Goal: Information Seeking & Learning: Check status

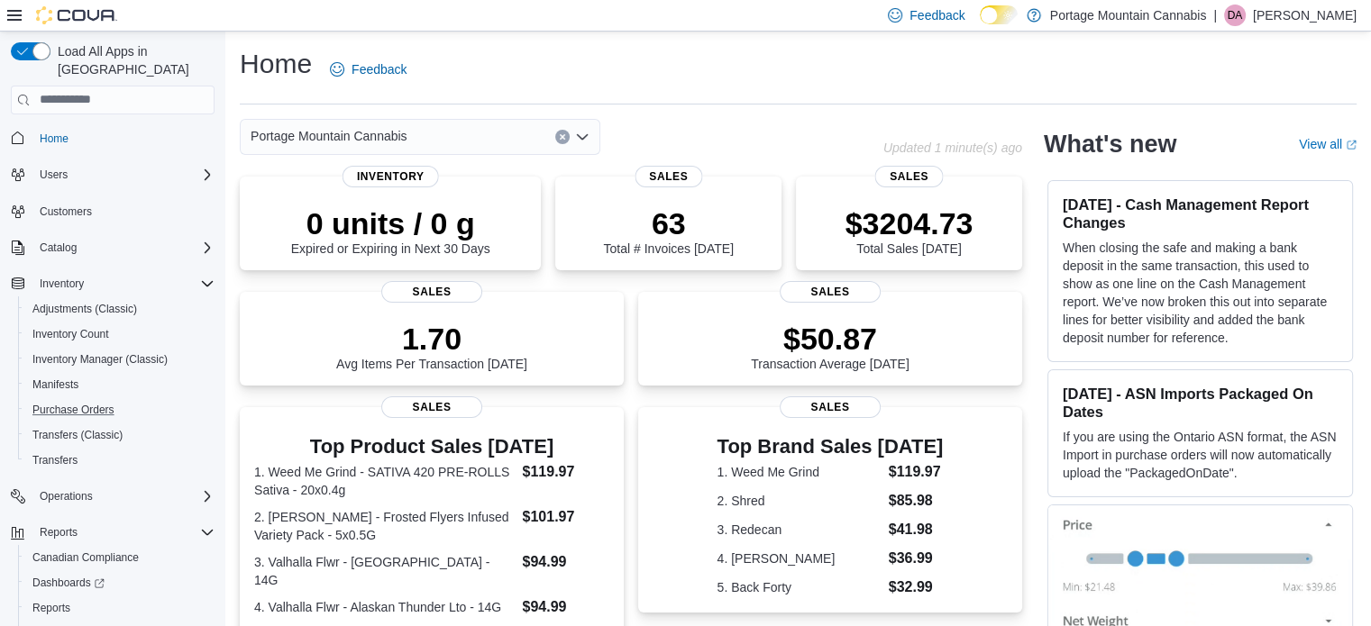
scroll to position [54, 0]
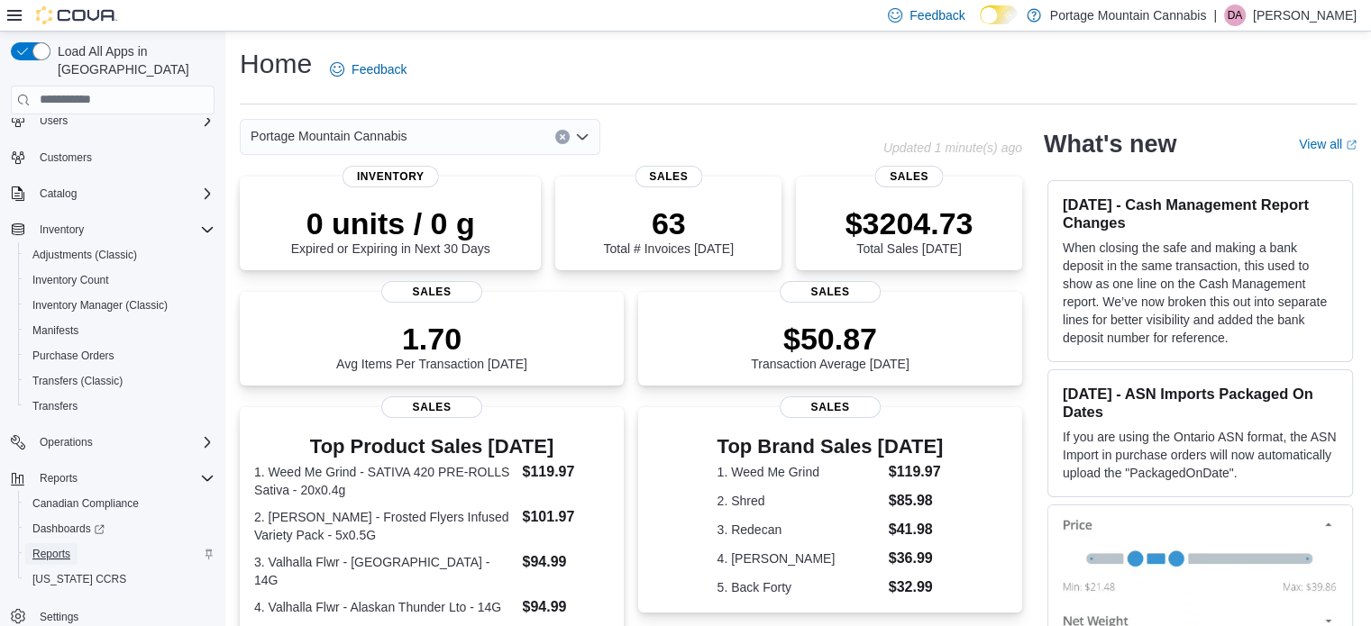
click at [58, 547] on span "Reports" at bounding box center [51, 554] width 38 height 14
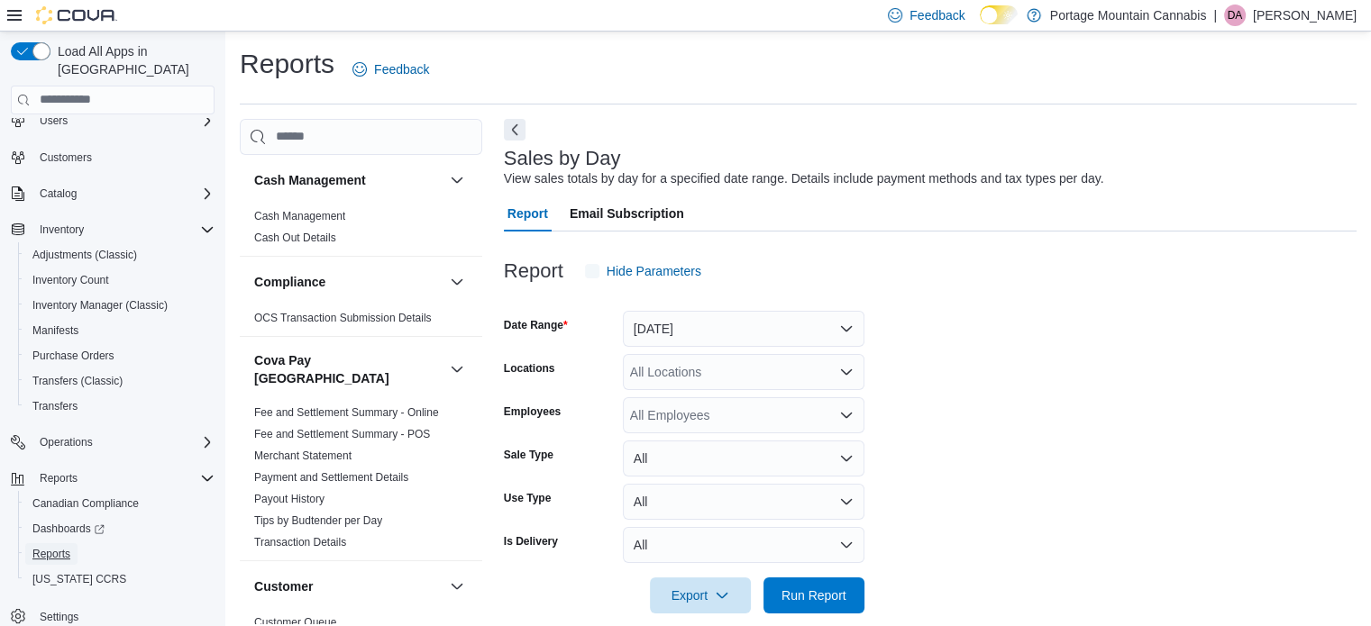
scroll to position [23, 0]
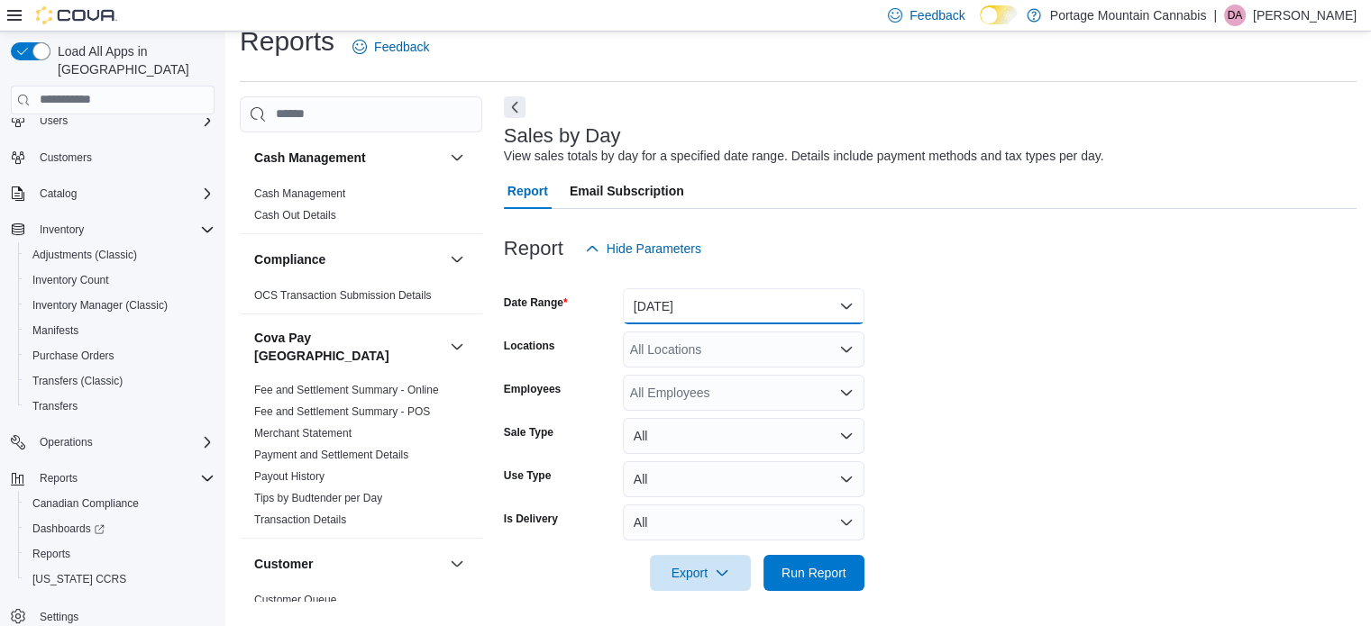
click at [782, 309] on button "[DATE]" at bounding box center [743, 306] width 241 height 36
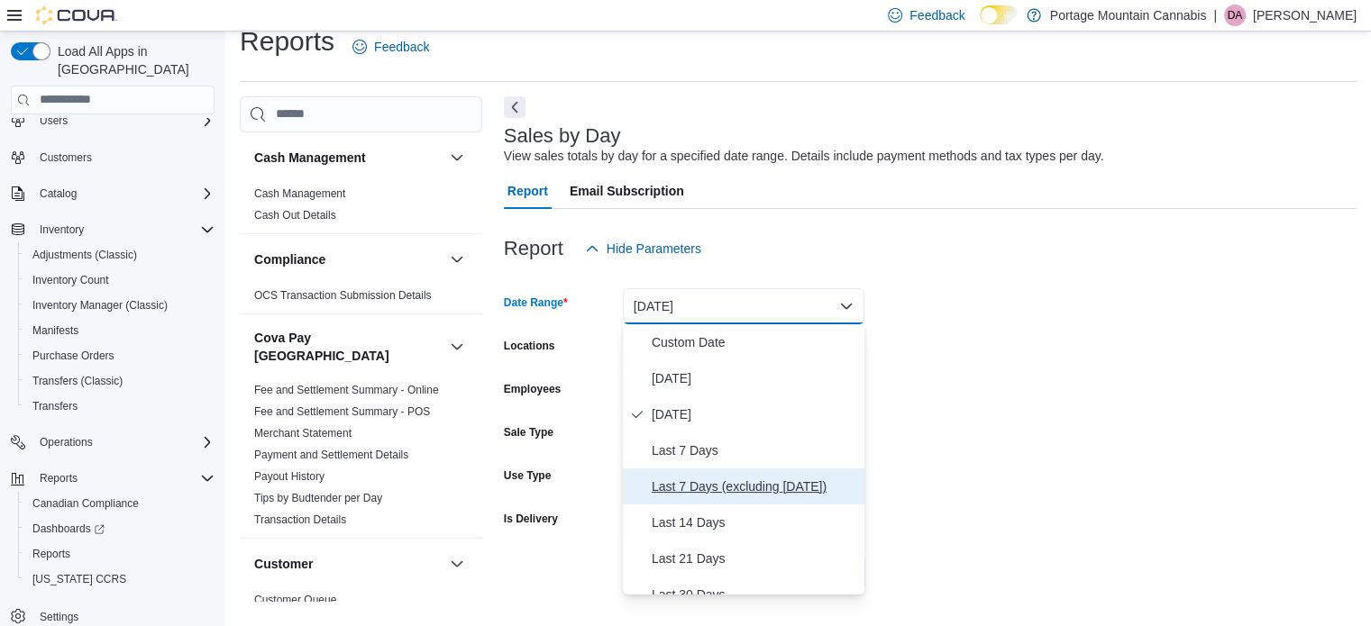
click at [758, 493] on span "Last 7 Days (excluding [DATE])" at bounding box center [754, 487] width 205 height 22
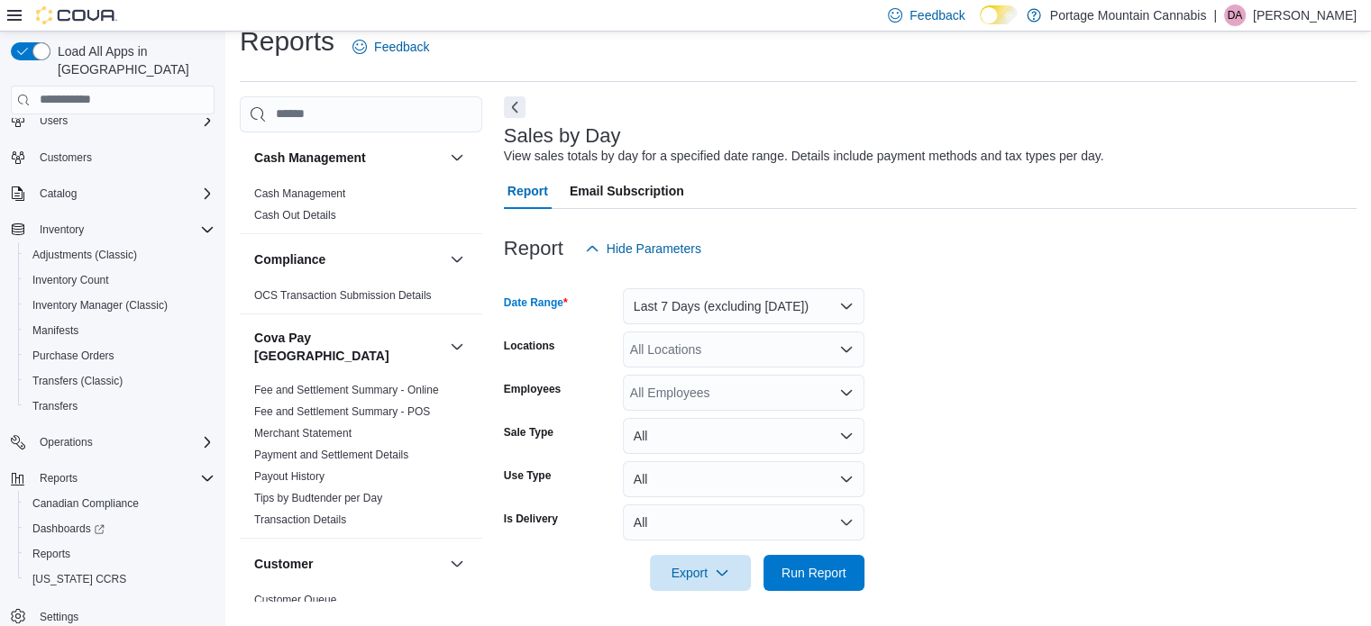
click at [787, 348] on div "All Locations" at bounding box center [743, 350] width 241 height 36
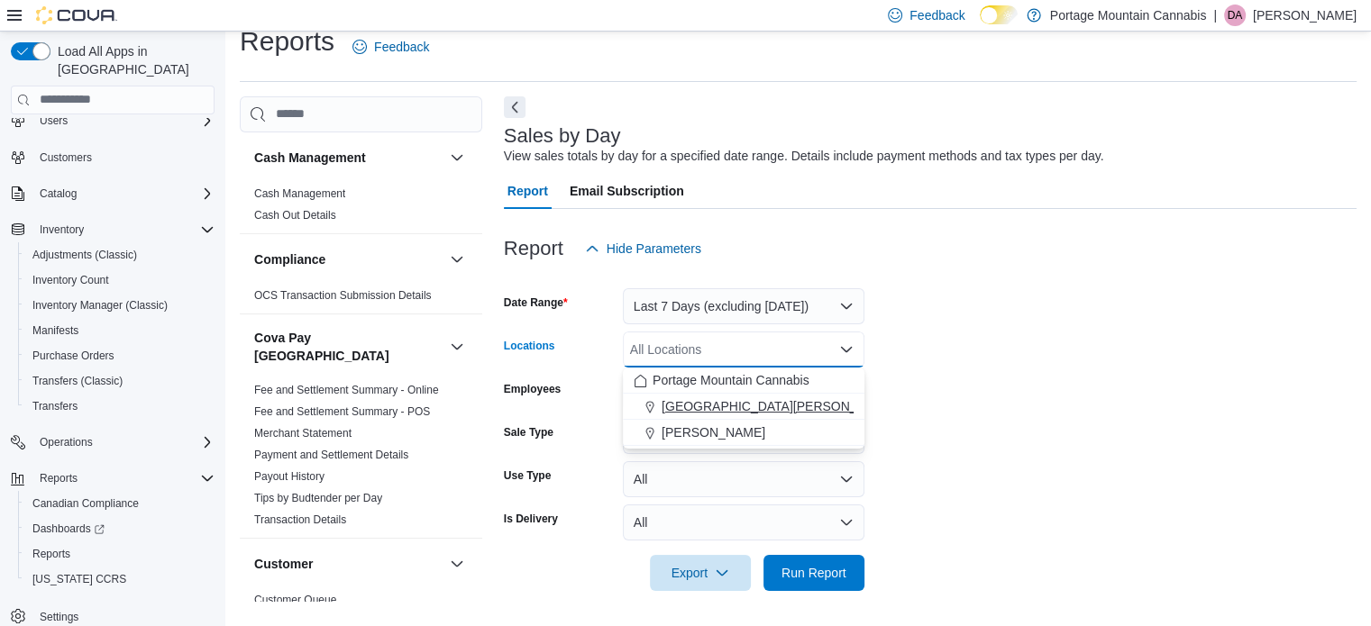
click at [701, 412] on span "[GEOGRAPHIC_DATA][PERSON_NAME]" at bounding box center [778, 406] width 235 height 18
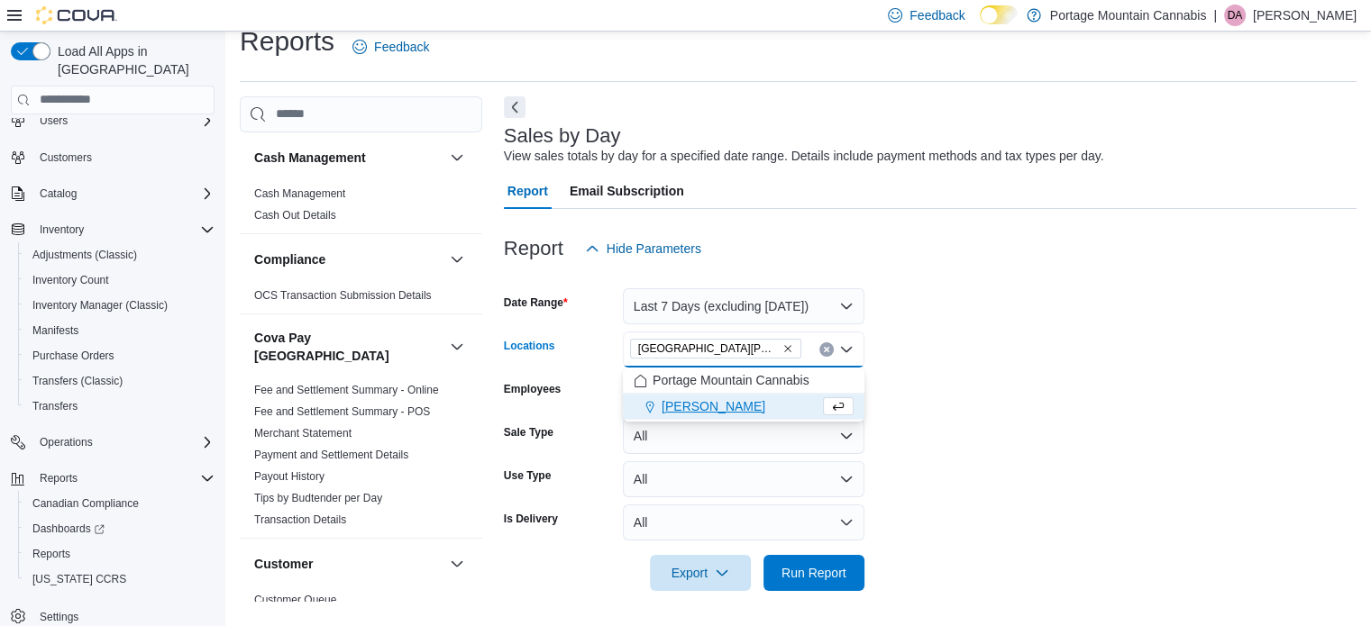
click at [1117, 398] on form "Date Range Last 7 Days (excluding [DATE]) Locations [GEOGRAPHIC_DATA][PERSON_NA…" at bounding box center [930, 429] width 852 height 324
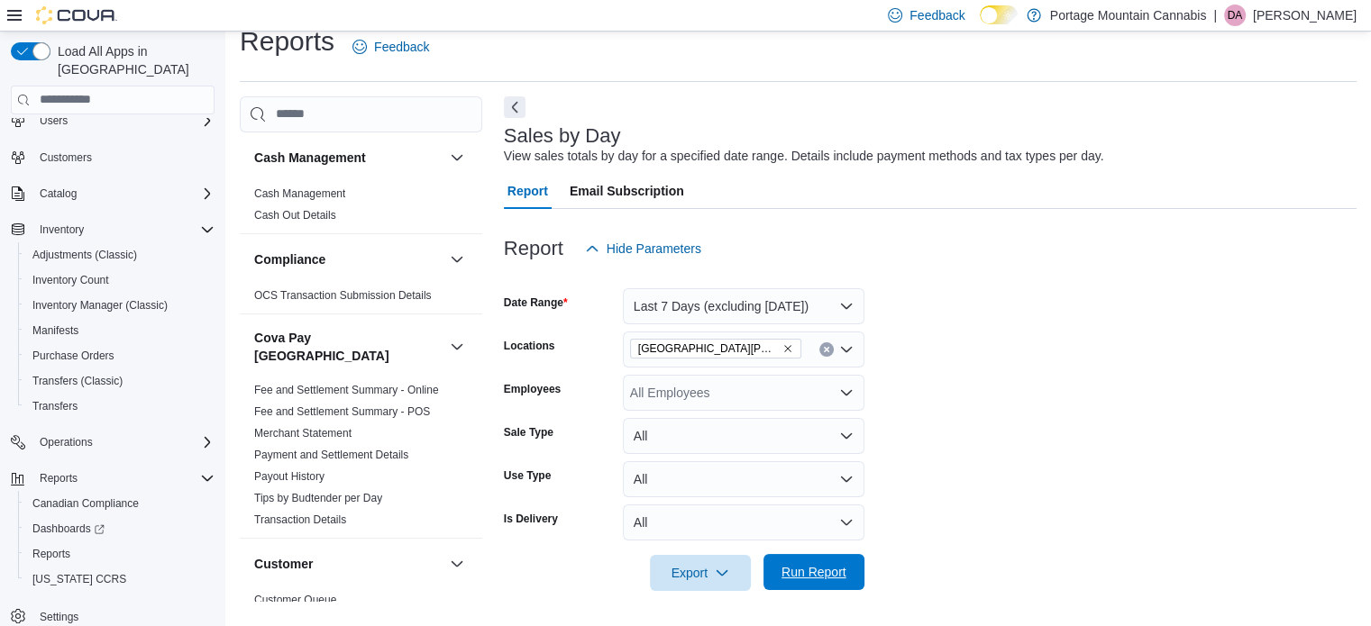
click at [799, 574] on span "Run Report" at bounding box center [813, 572] width 65 height 18
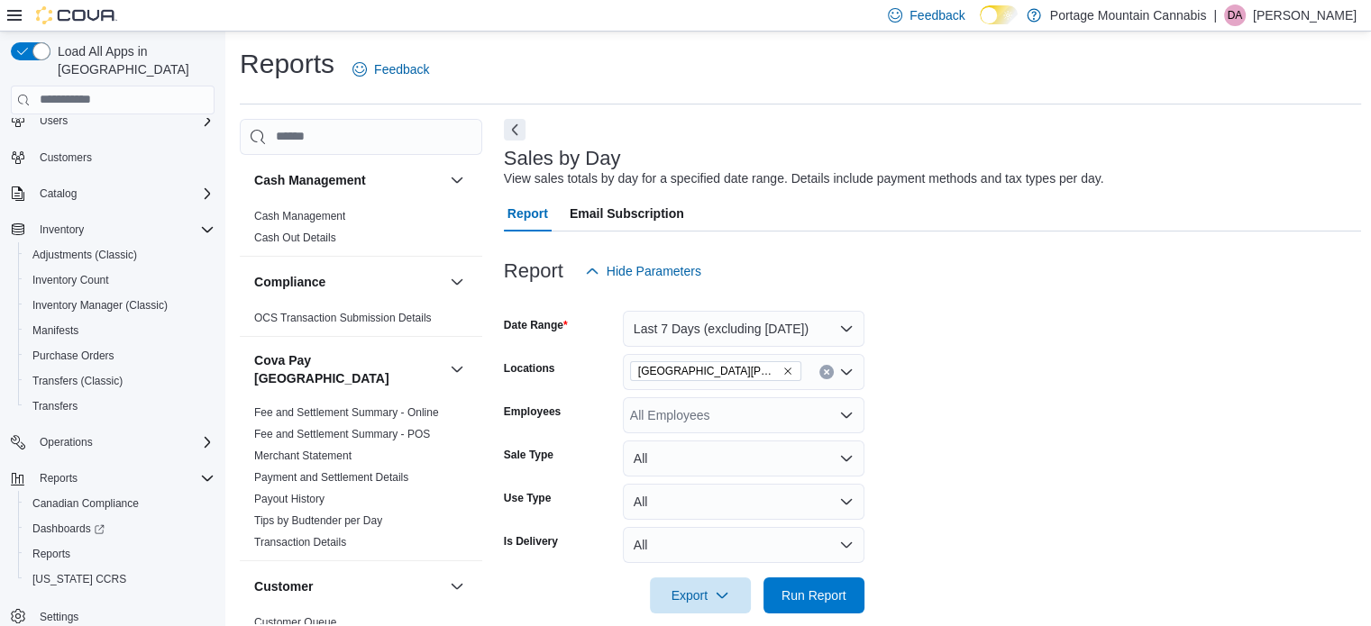
click at [782, 367] on icon "Remove Fort St John from selection in this group" at bounding box center [787, 371] width 11 height 11
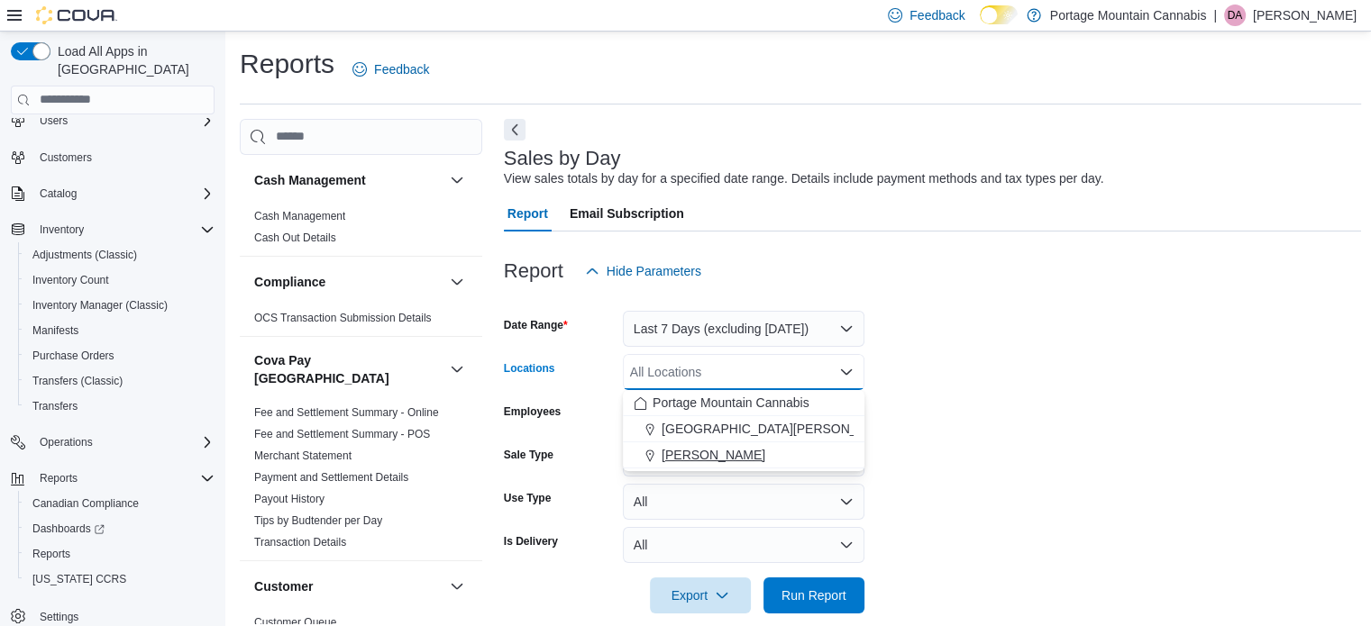
click at [725, 455] on span "[PERSON_NAME]" at bounding box center [713, 455] width 104 height 18
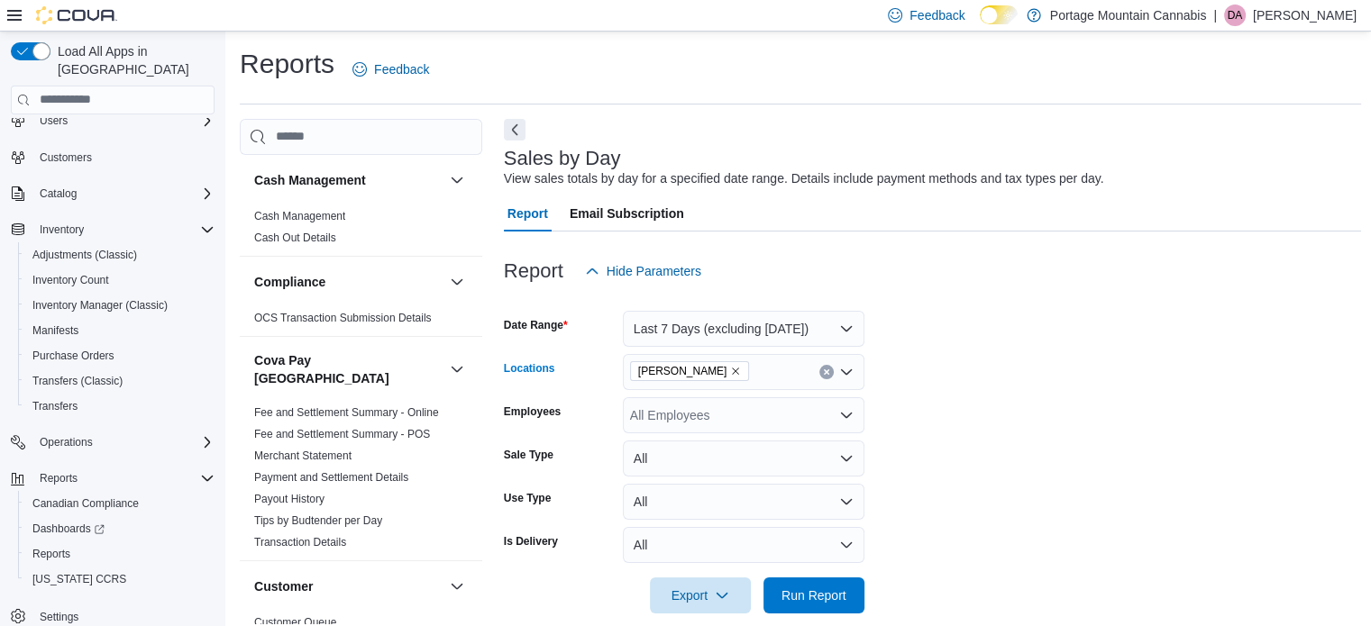
scroll to position [180, 0]
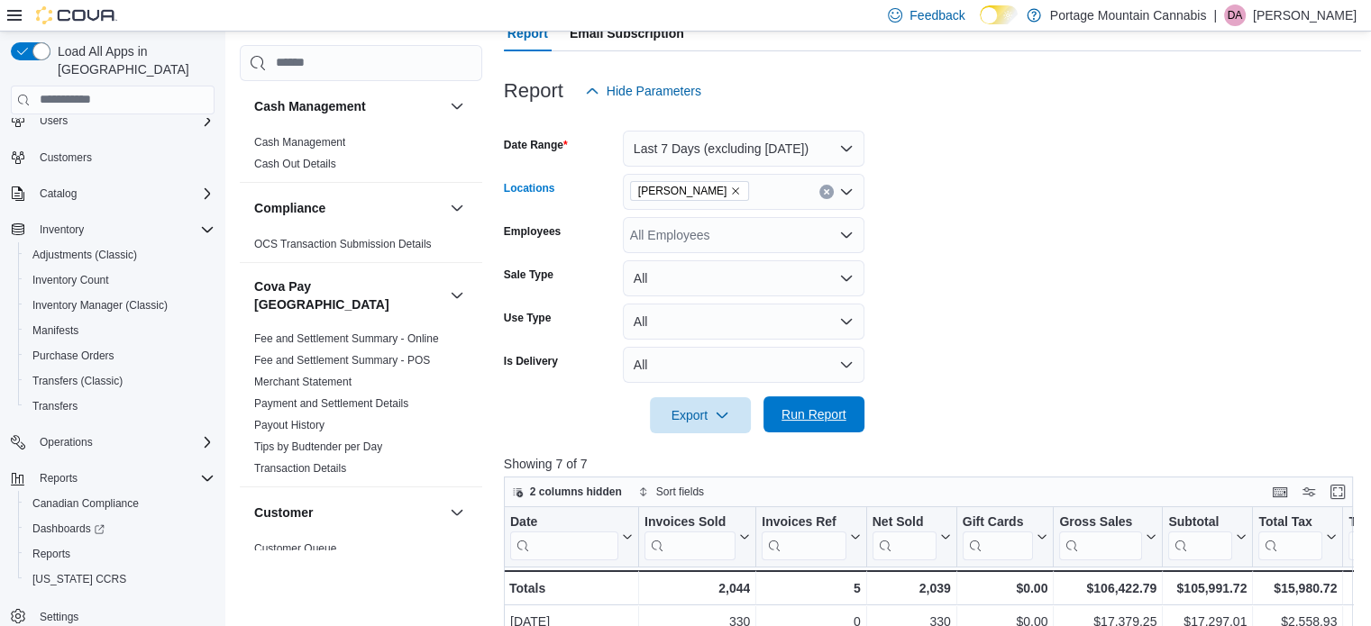
click at [820, 420] on span "Run Report" at bounding box center [813, 415] width 65 height 18
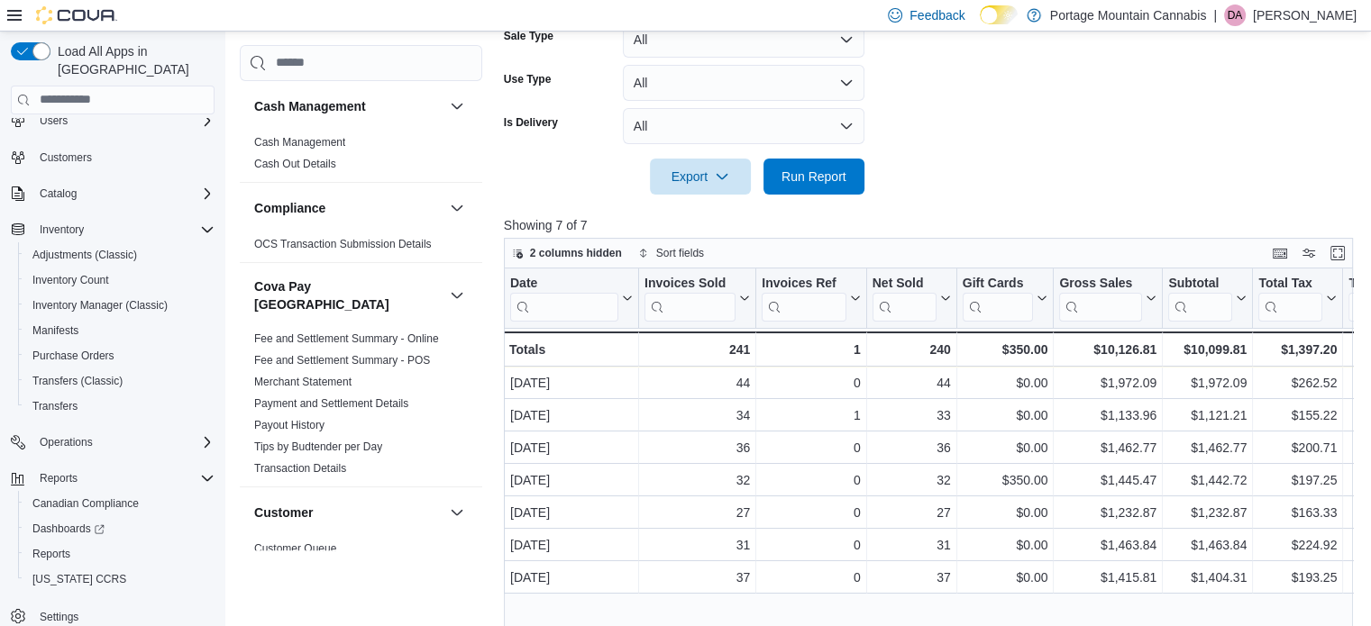
scroll to position [270, 0]
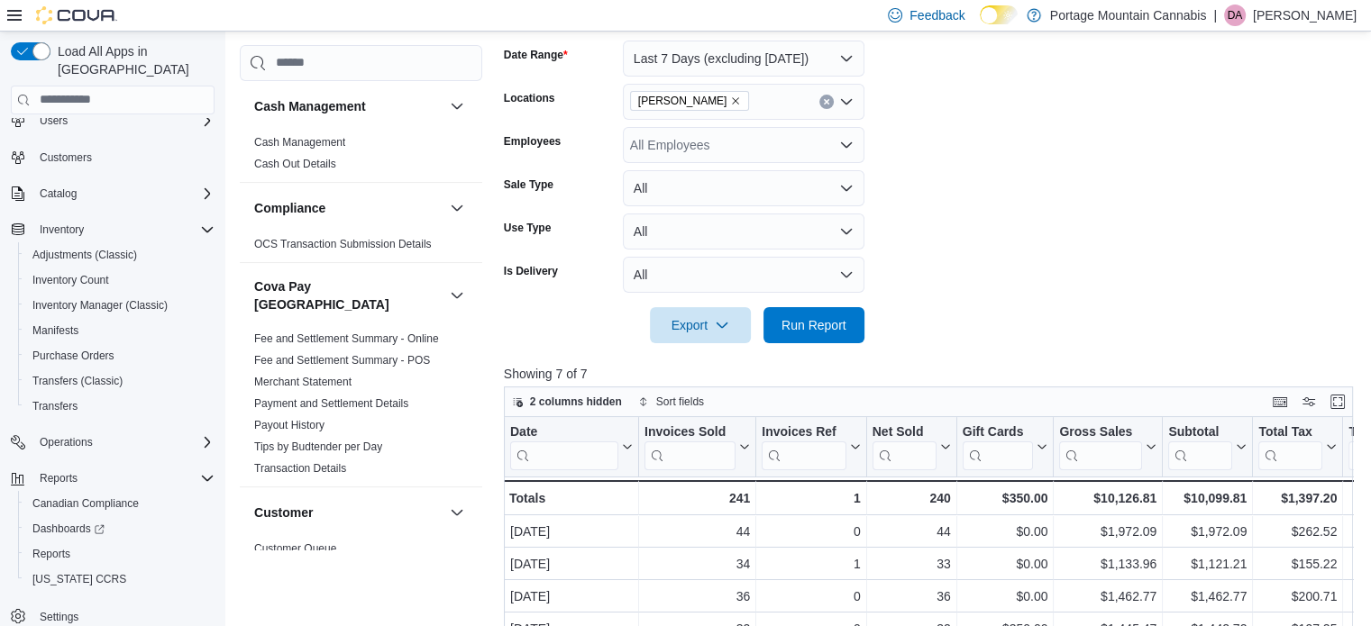
click at [730, 96] on icon "Remove Hudson's Hope from selection in this group" at bounding box center [735, 101] width 11 height 11
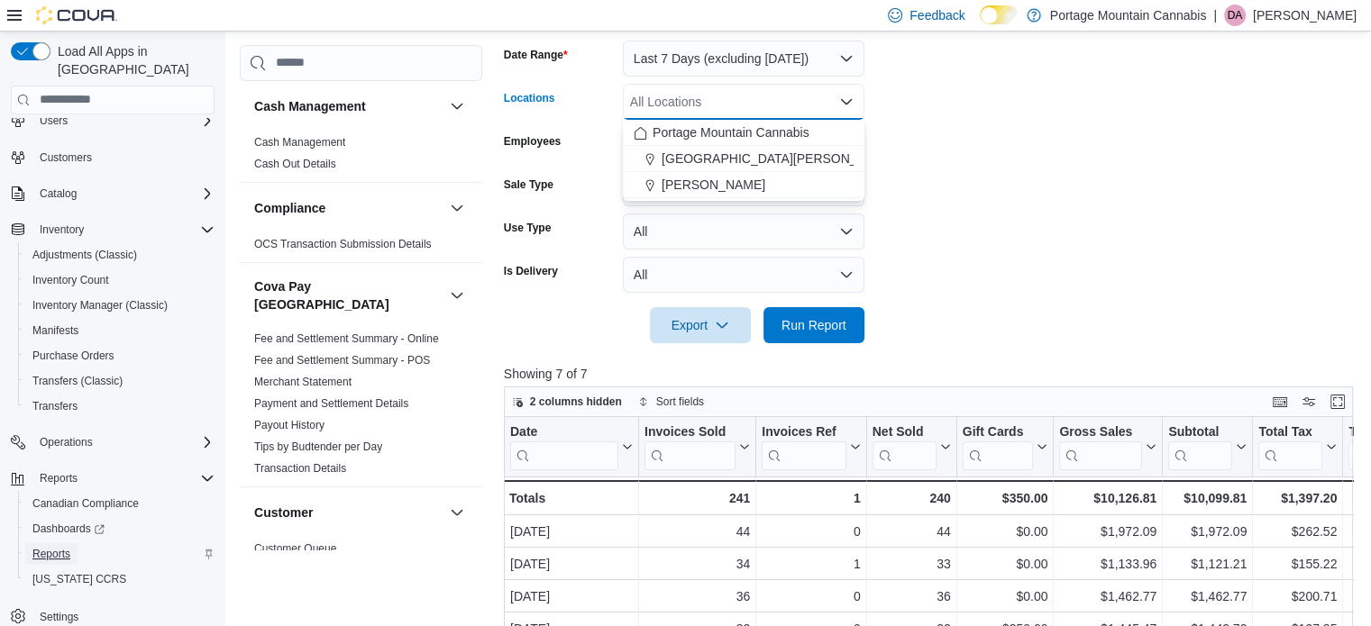
click at [62, 547] on span "Reports" at bounding box center [51, 554] width 38 height 14
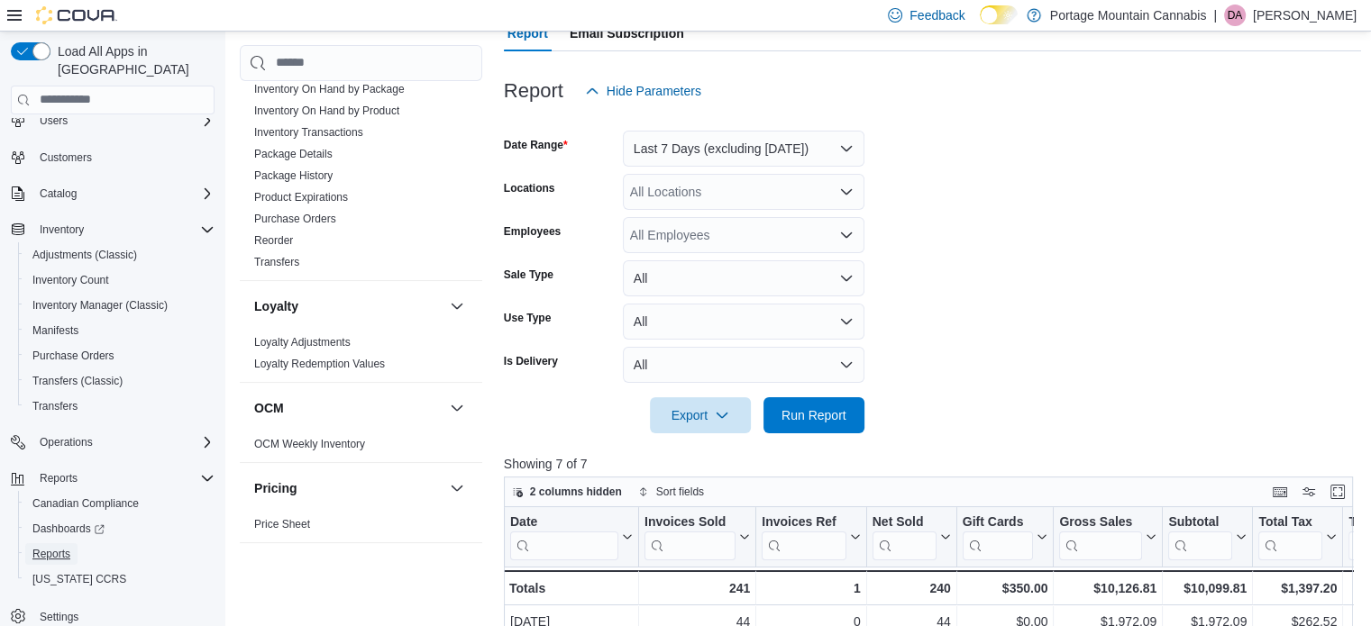
scroll to position [696, 0]
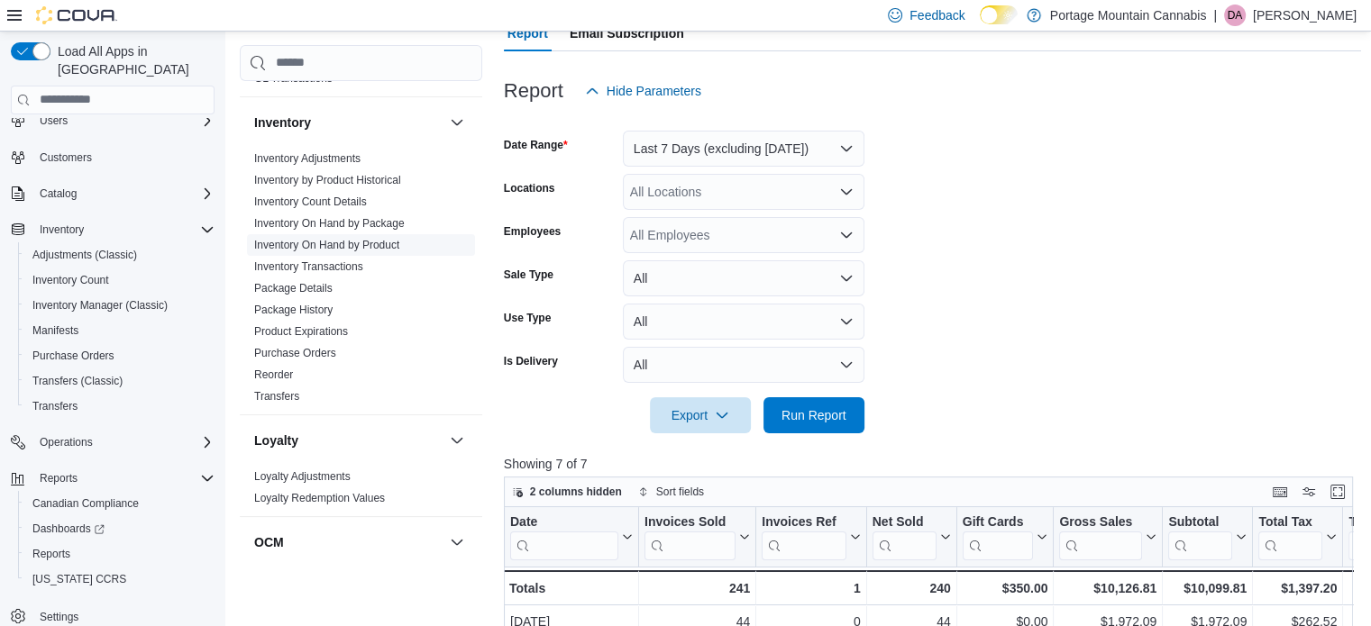
click at [368, 239] on link "Inventory On Hand by Product" at bounding box center [326, 245] width 145 height 13
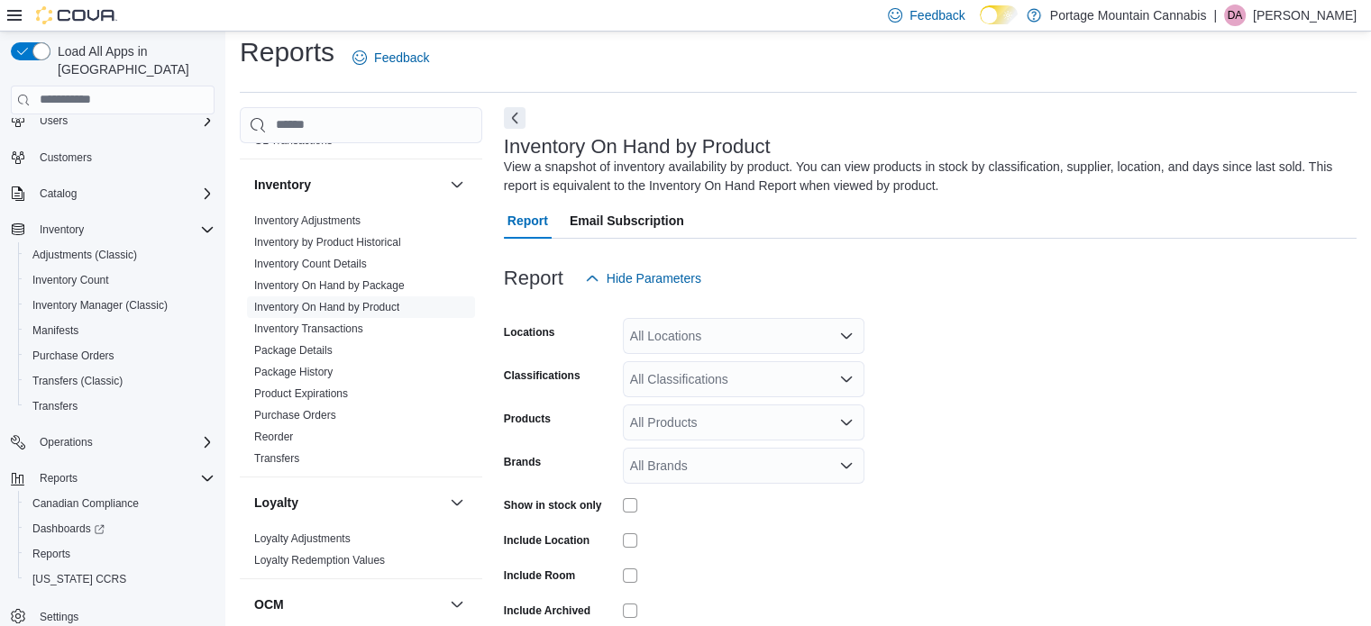
scroll to position [60, 0]
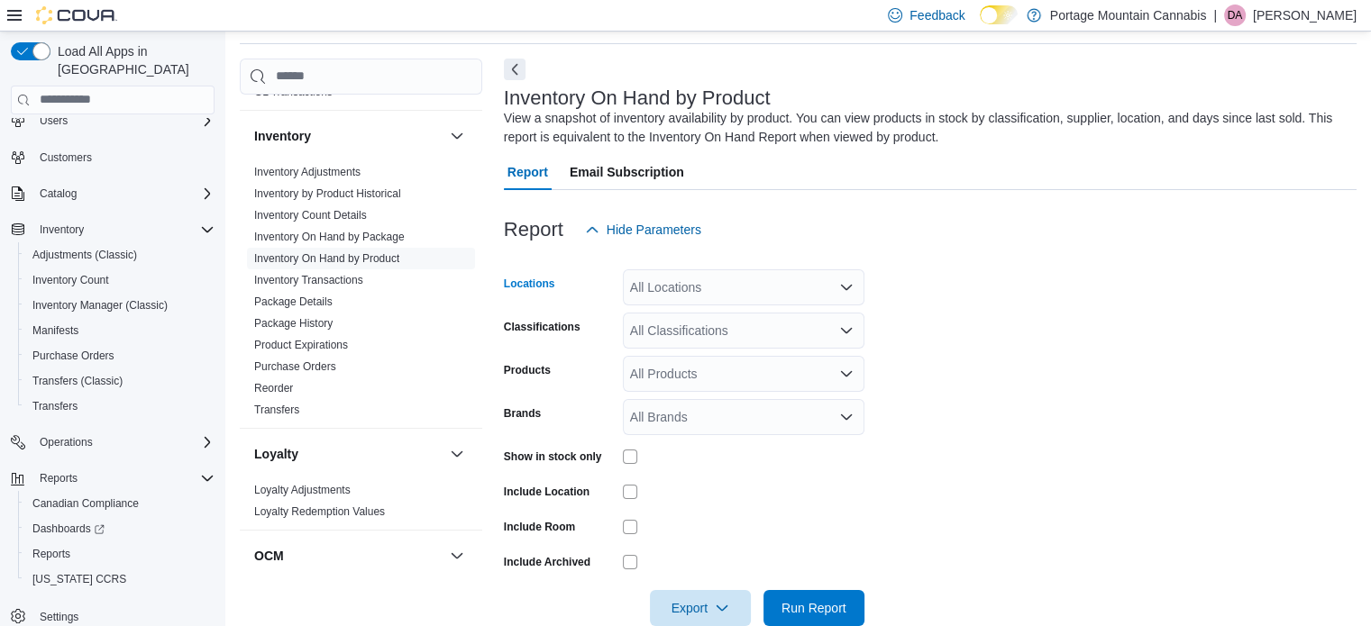
click at [851, 288] on icon "Open list of options" at bounding box center [846, 287] width 14 height 14
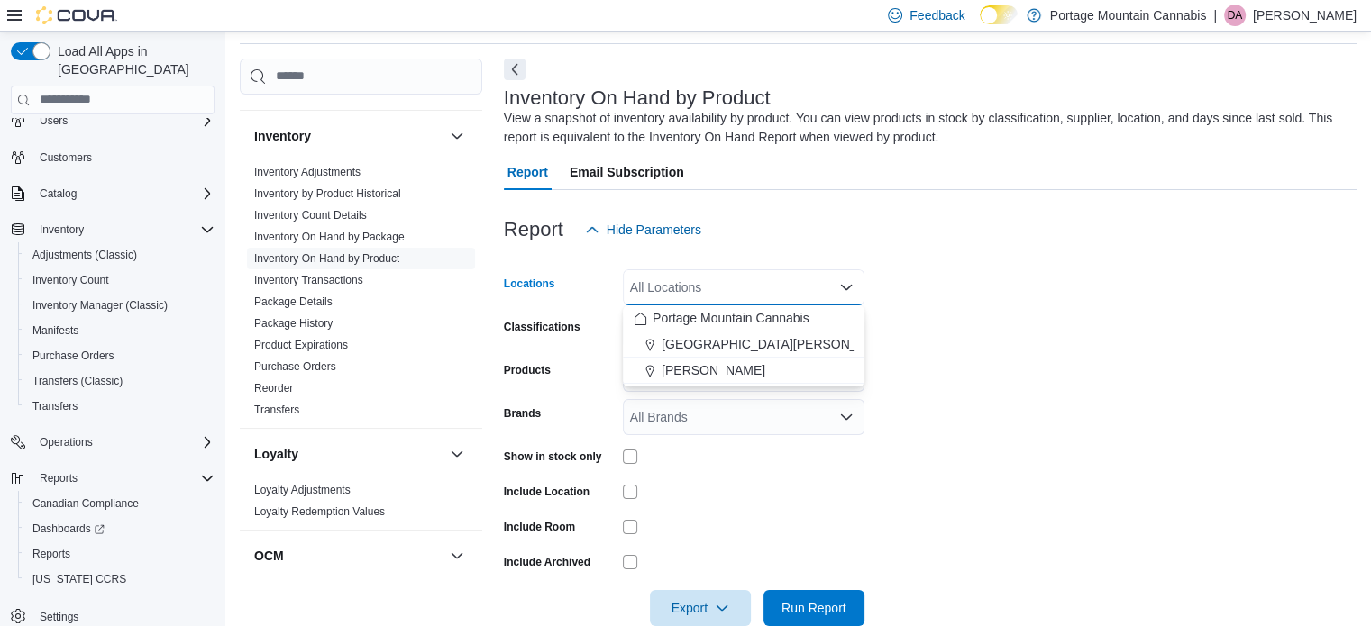
click at [1038, 311] on form "Locations All Locations Combo box. Selected. Combo box input. All Locations. Ty…" at bounding box center [930, 437] width 852 height 378
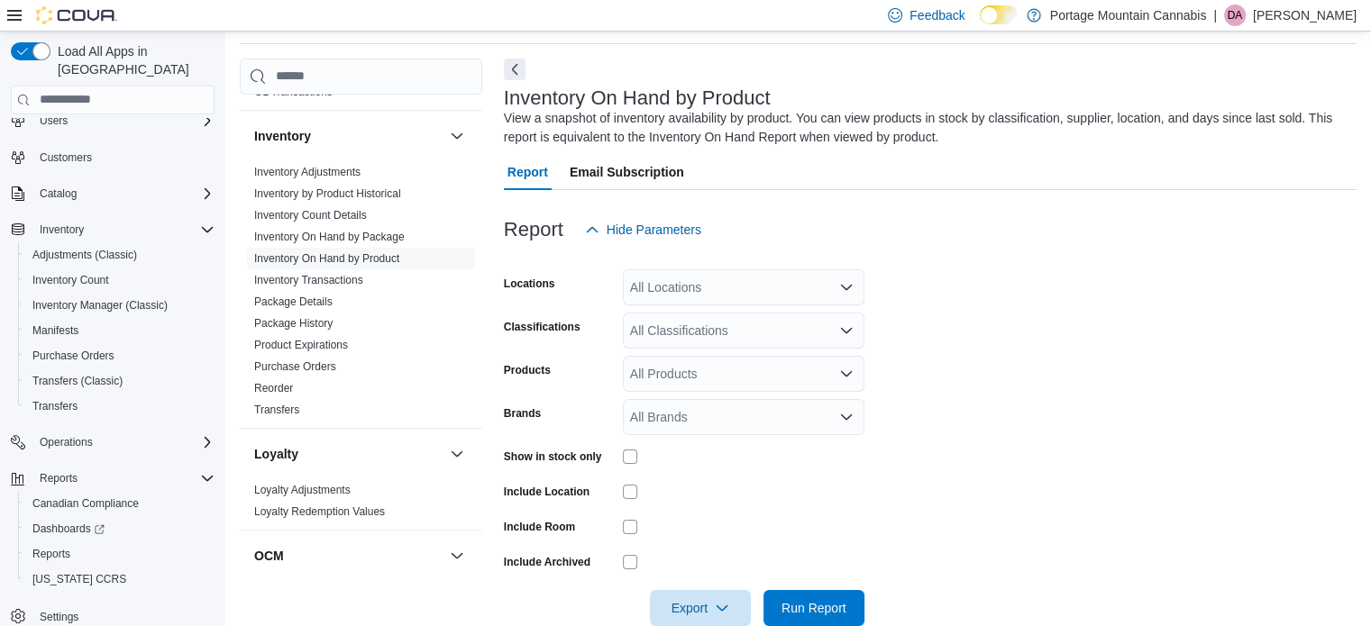
click at [845, 325] on icon "Open list of options" at bounding box center [846, 330] width 14 height 14
click at [844, 295] on div "All Locations" at bounding box center [743, 287] width 241 height 36
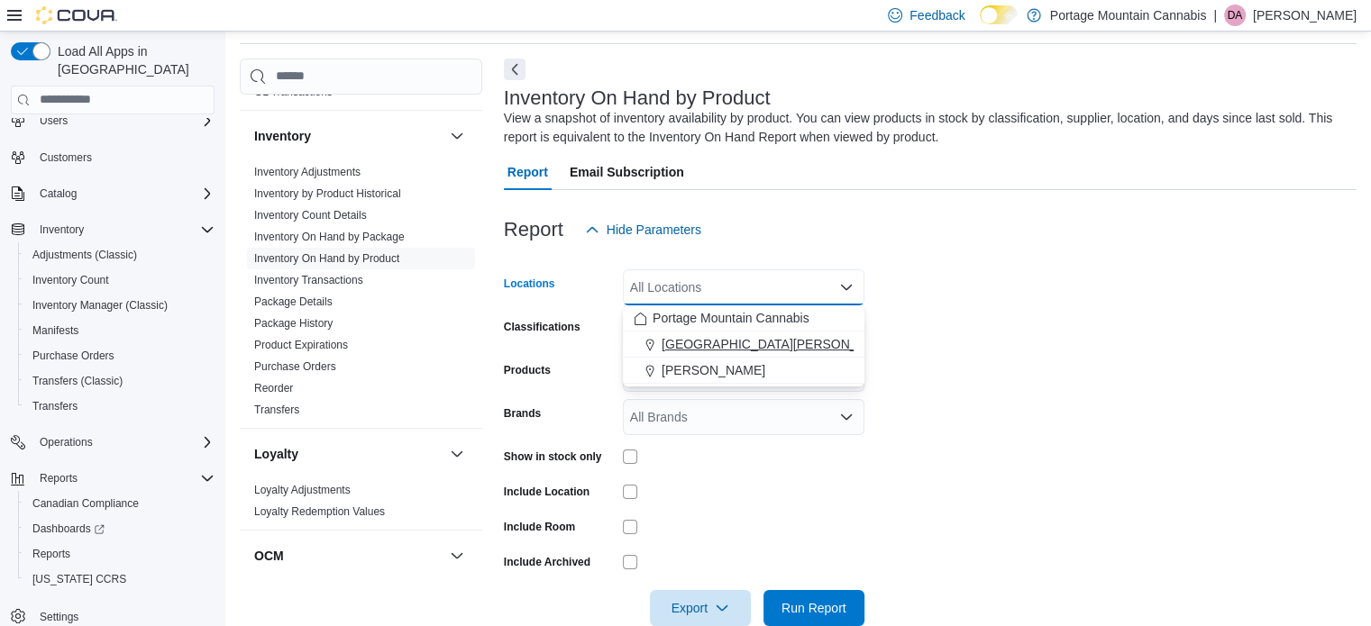
click at [808, 335] on div "[GEOGRAPHIC_DATA][PERSON_NAME]" at bounding box center [743, 344] width 220 height 18
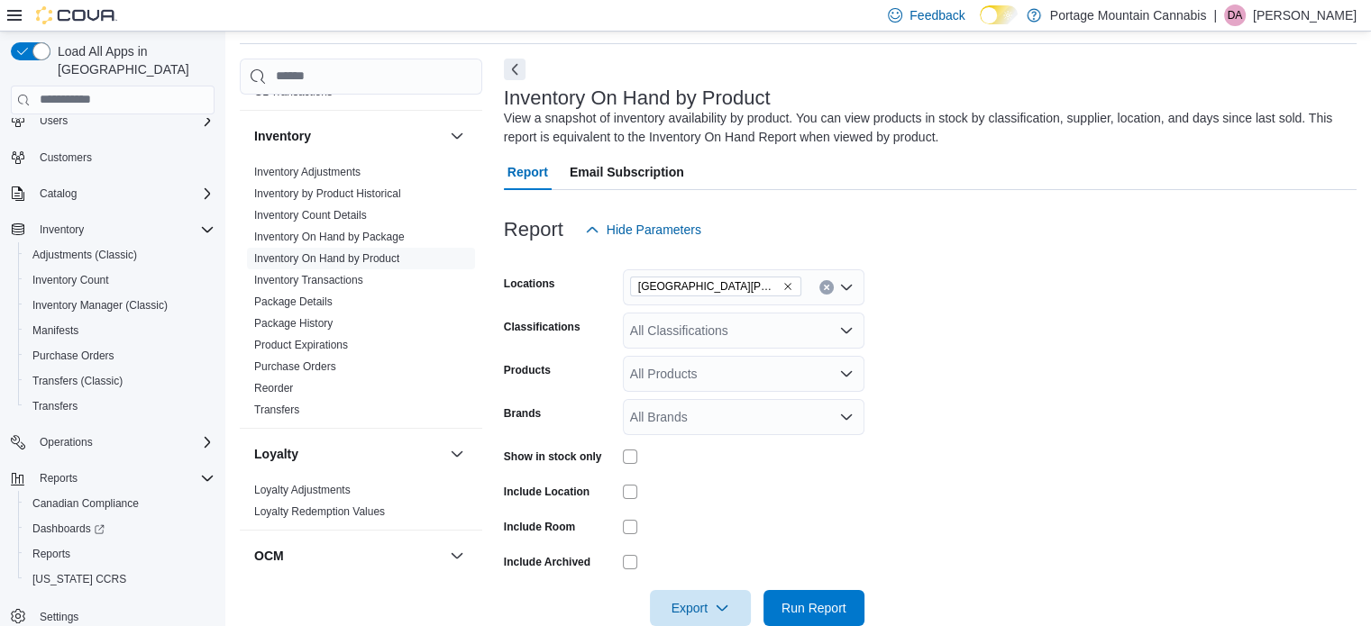
click at [995, 334] on form "Locations [GEOGRAPHIC_DATA][PERSON_NAME] Classifications All Classifications Pr…" at bounding box center [930, 437] width 852 height 378
click at [842, 330] on icon "Open list of options" at bounding box center [846, 329] width 11 height 5
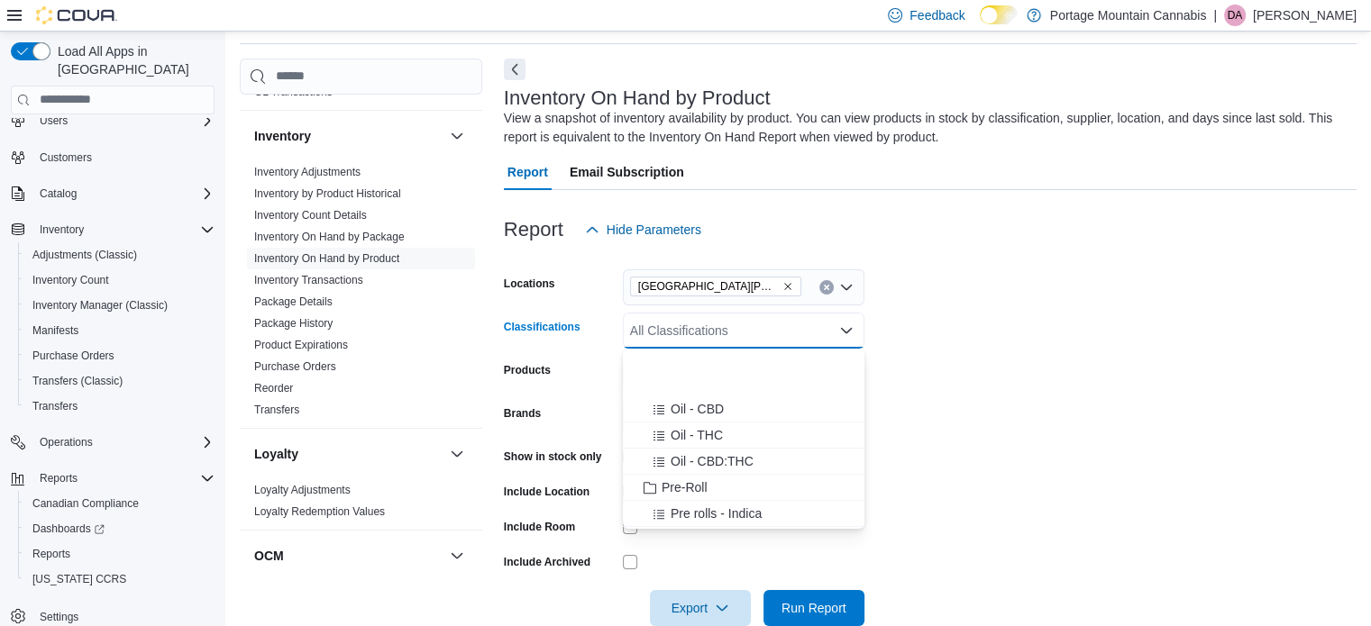
scroll to position [832, 0]
click at [693, 389] on span "Pre-Roll" at bounding box center [684, 392] width 46 height 18
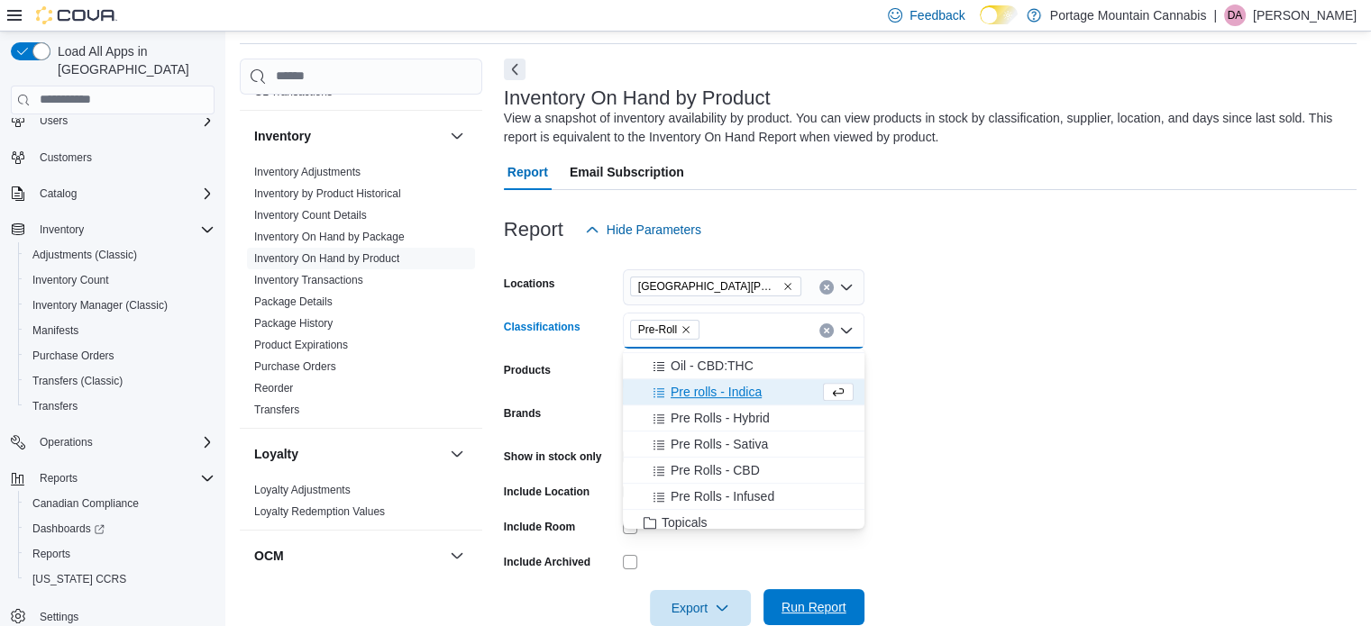
click at [811, 612] on span "Run Report" at bounding box center [813, 607] width 65 height 18
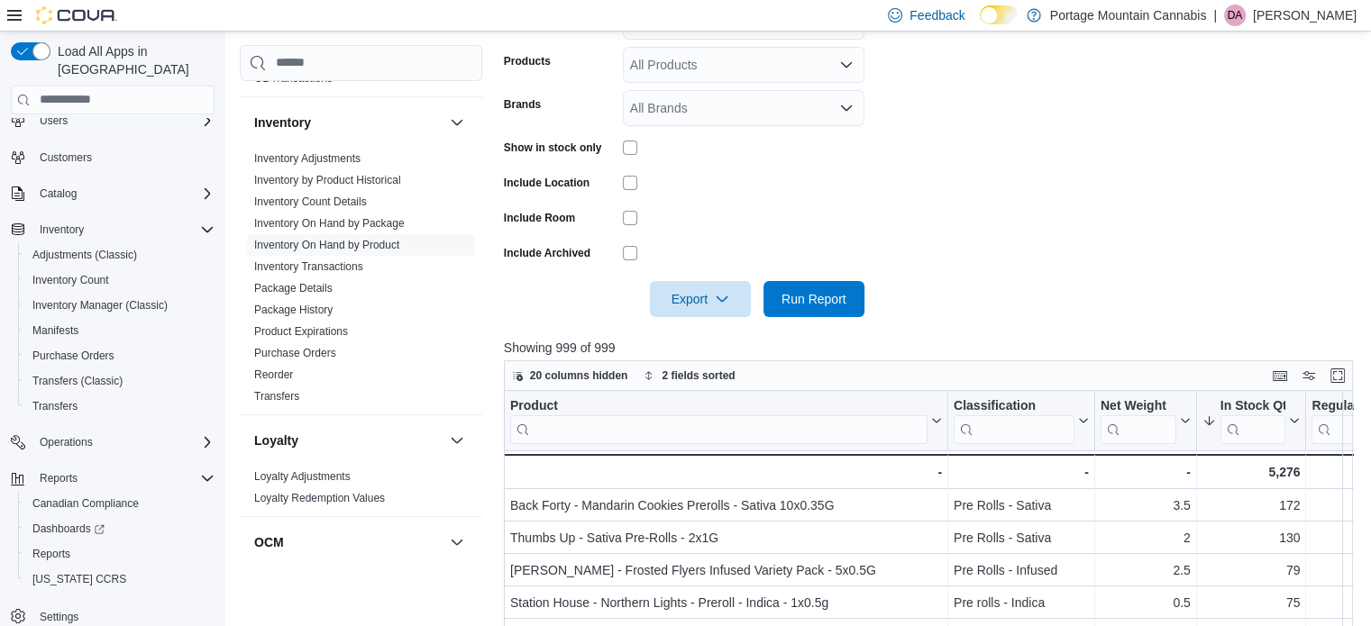
scroll to position [421, 0]
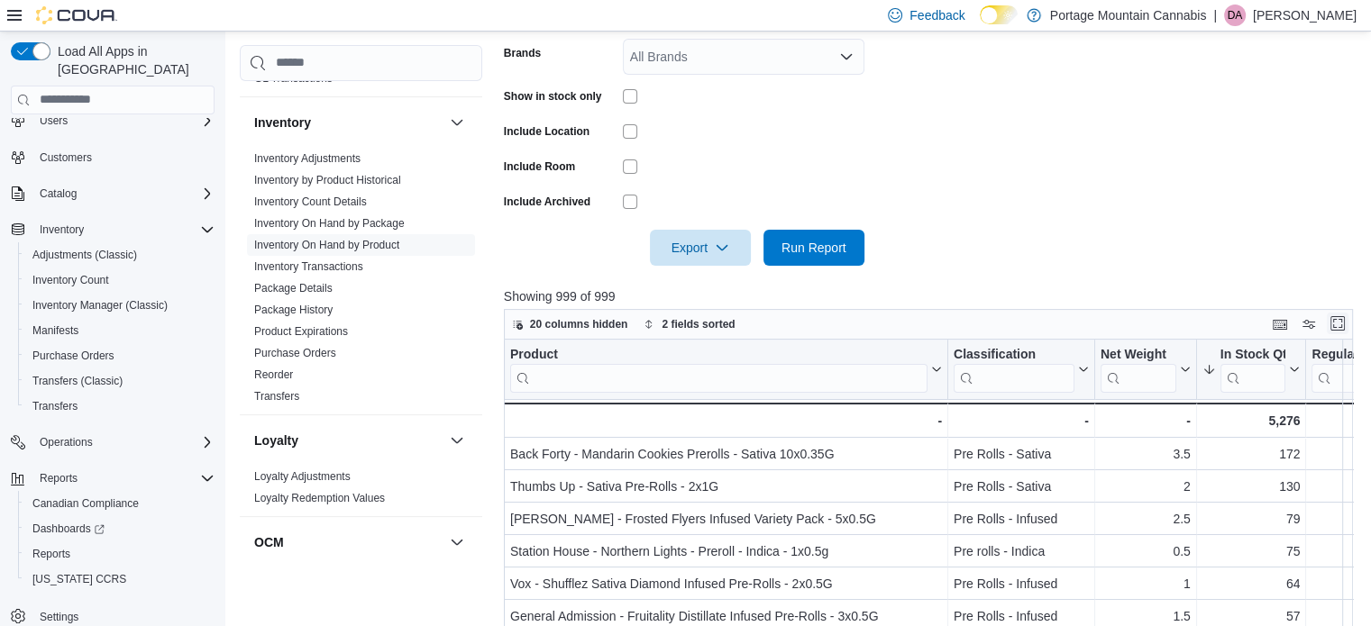
click at [1348, 321] on button "Enter fullscreen" at bounding box center [1337, 324] width 22 height 22
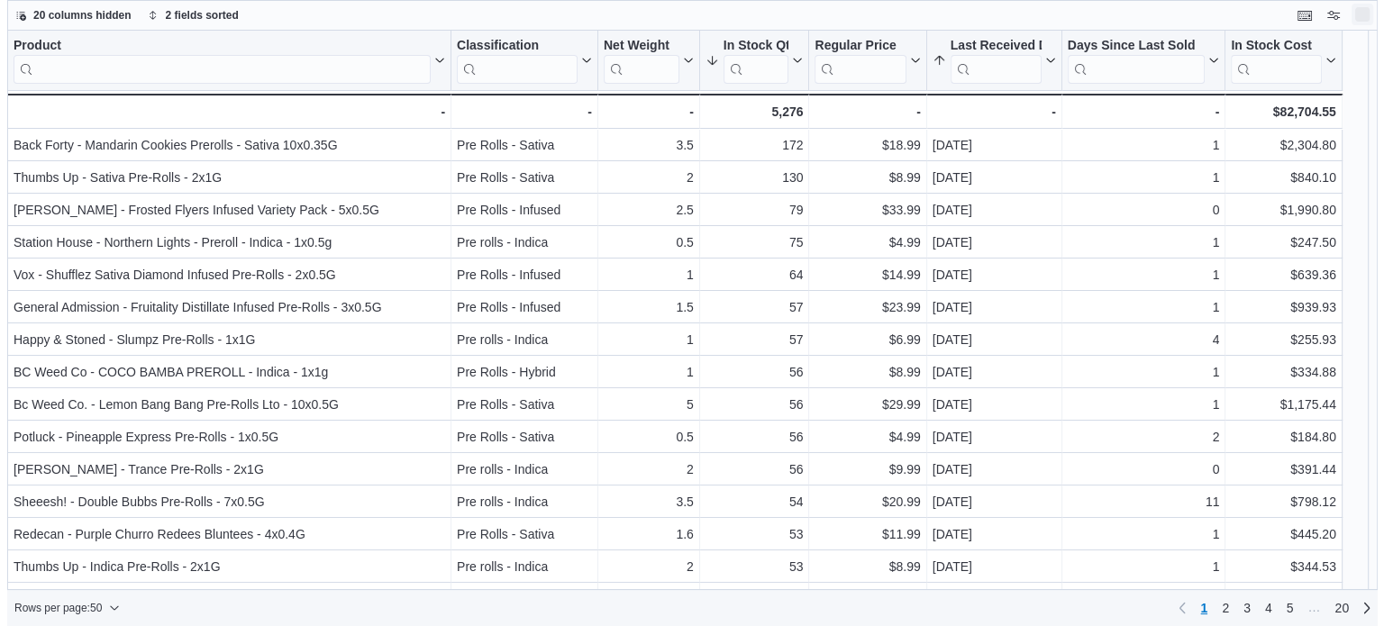
scroll to position [0, 0]
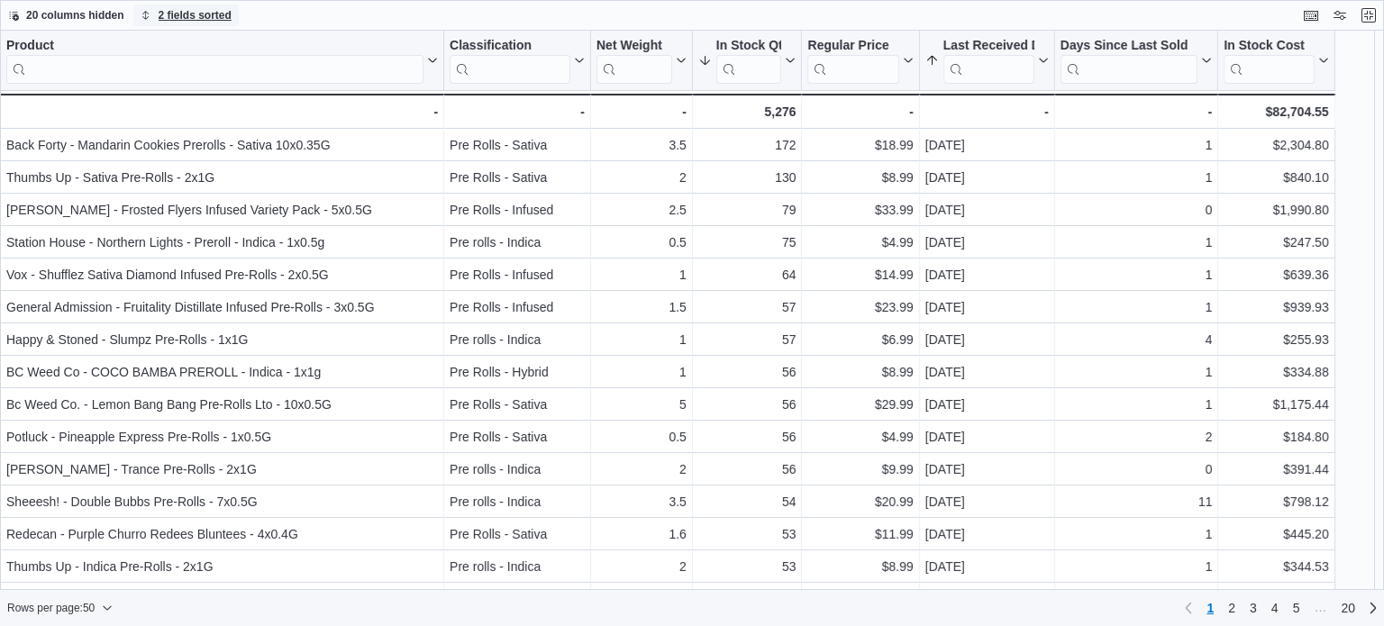
click at [205, 14] on span "2 fields sorted" at bounding box center [195, 15] width 73 height 14
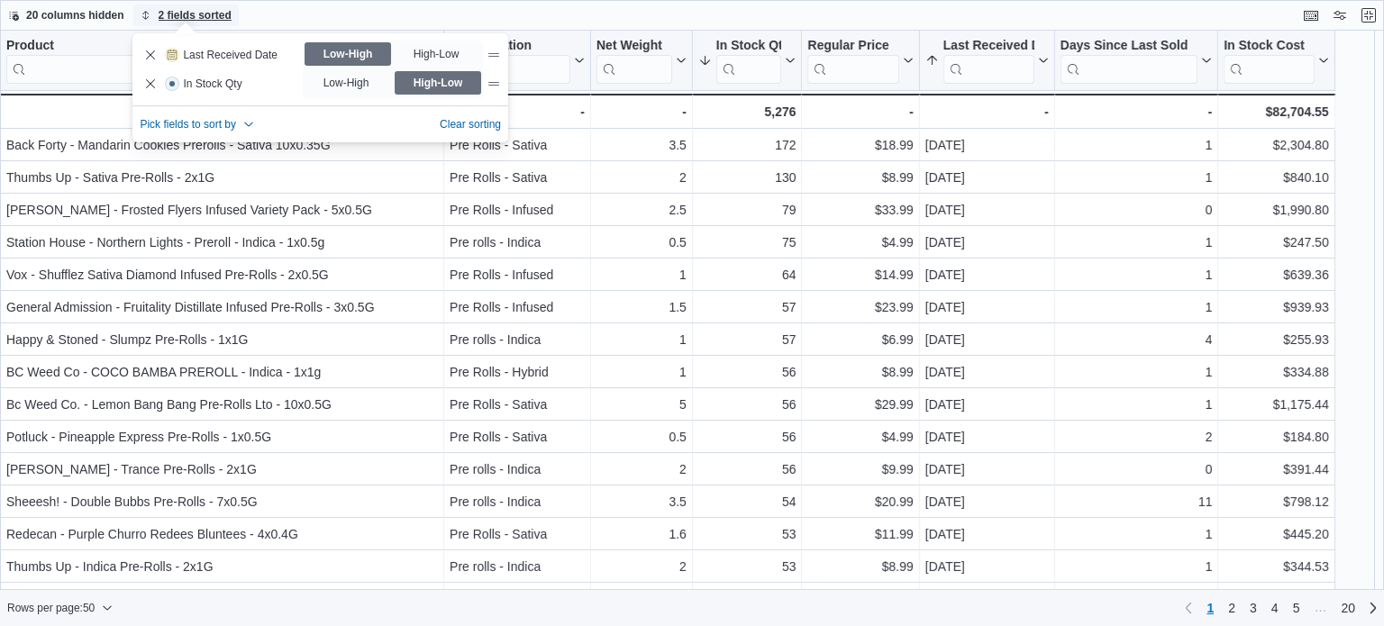
click at [205, 14] on span "2 fields sorted" at bounding box center [195, 15] width 73 height 14
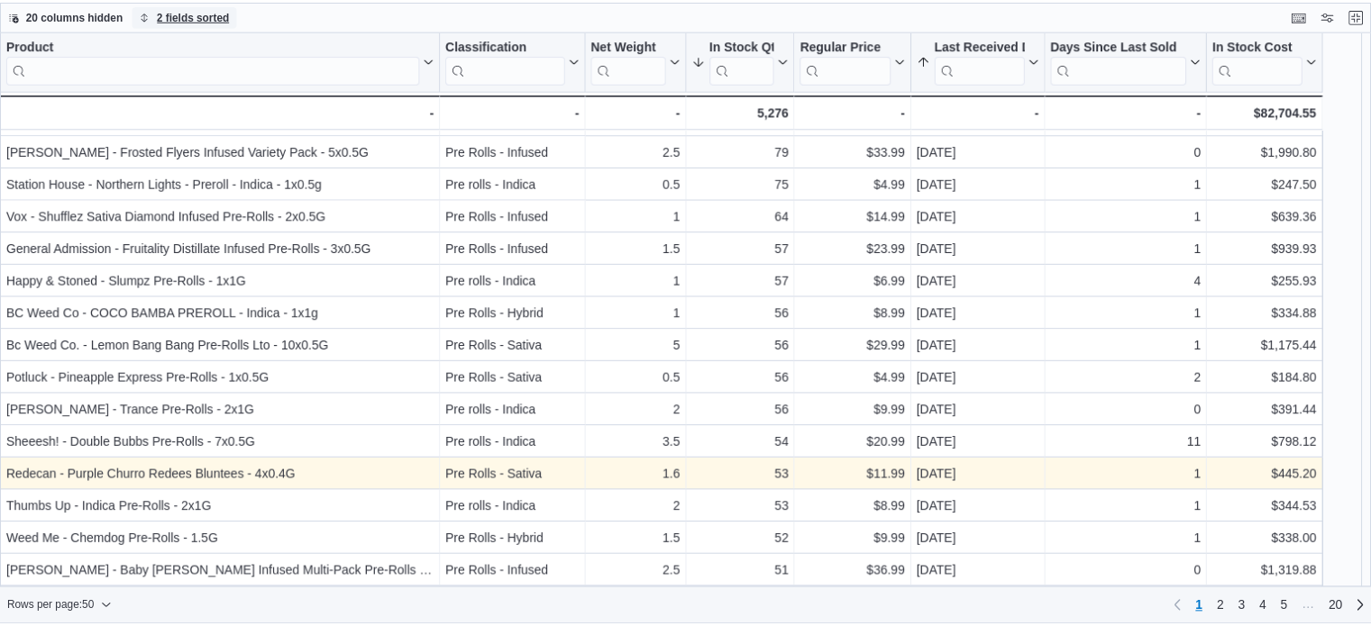
scroll to position [90, 0]
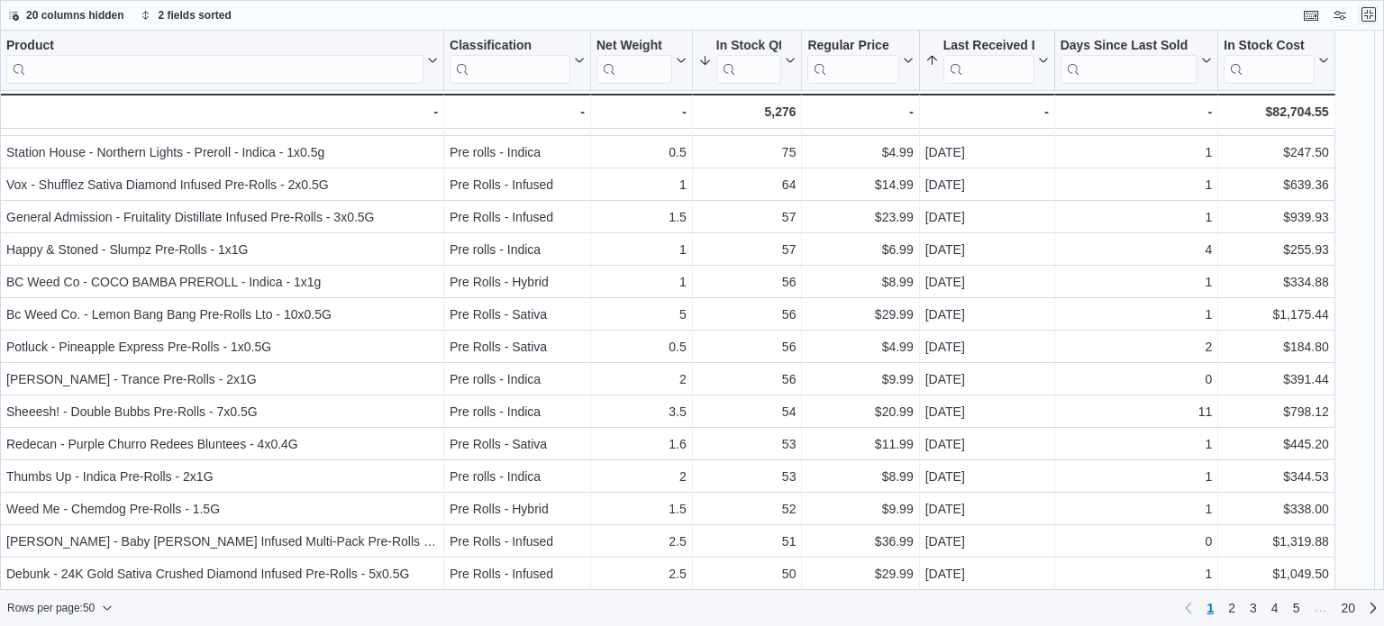
click at [1366, 14] on button "Exit fullscreen" at bounding box center [1369, 15] width 22 height 22
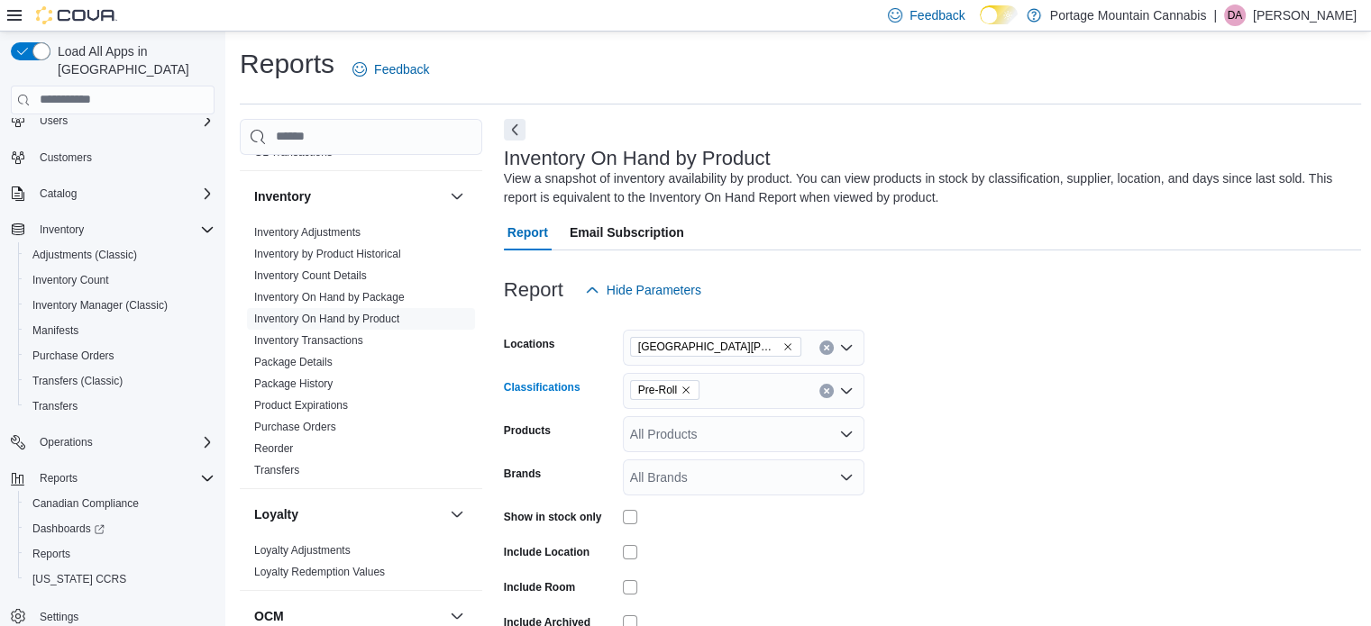
click at [688, 387] on icon "Remove Pre-Roll from selection in this group" at bounding box center [685, 390] width 11 height 11
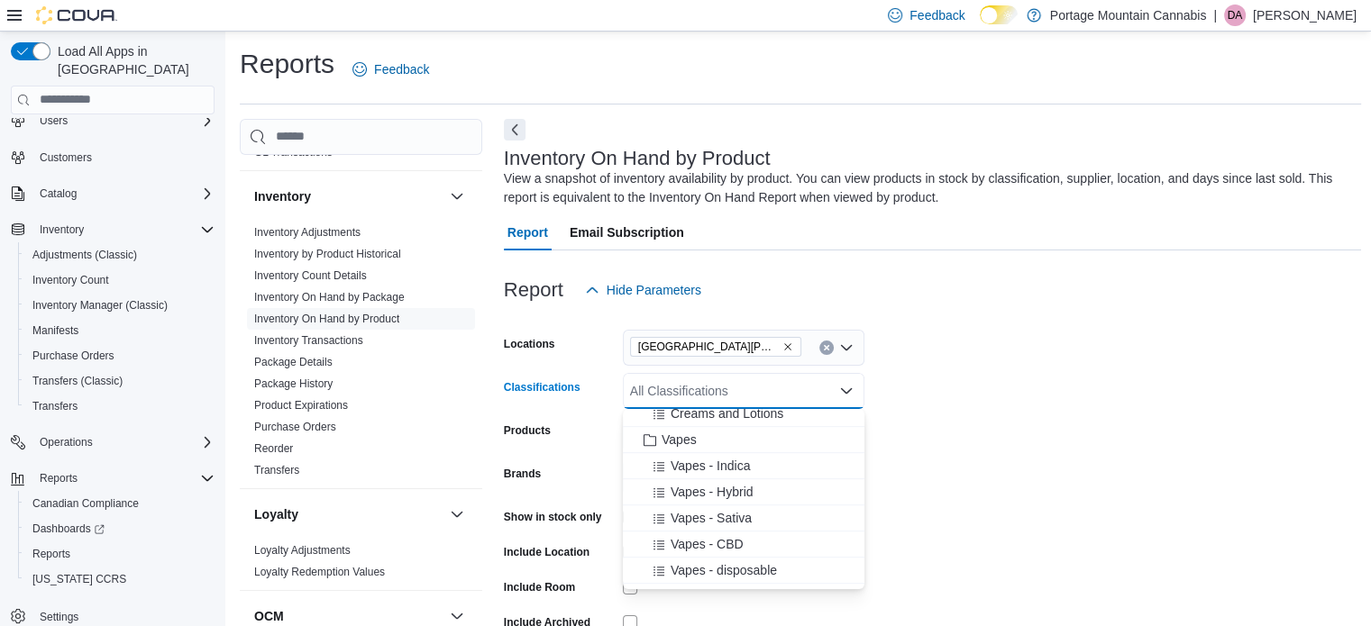
scroll to position [989, 0]
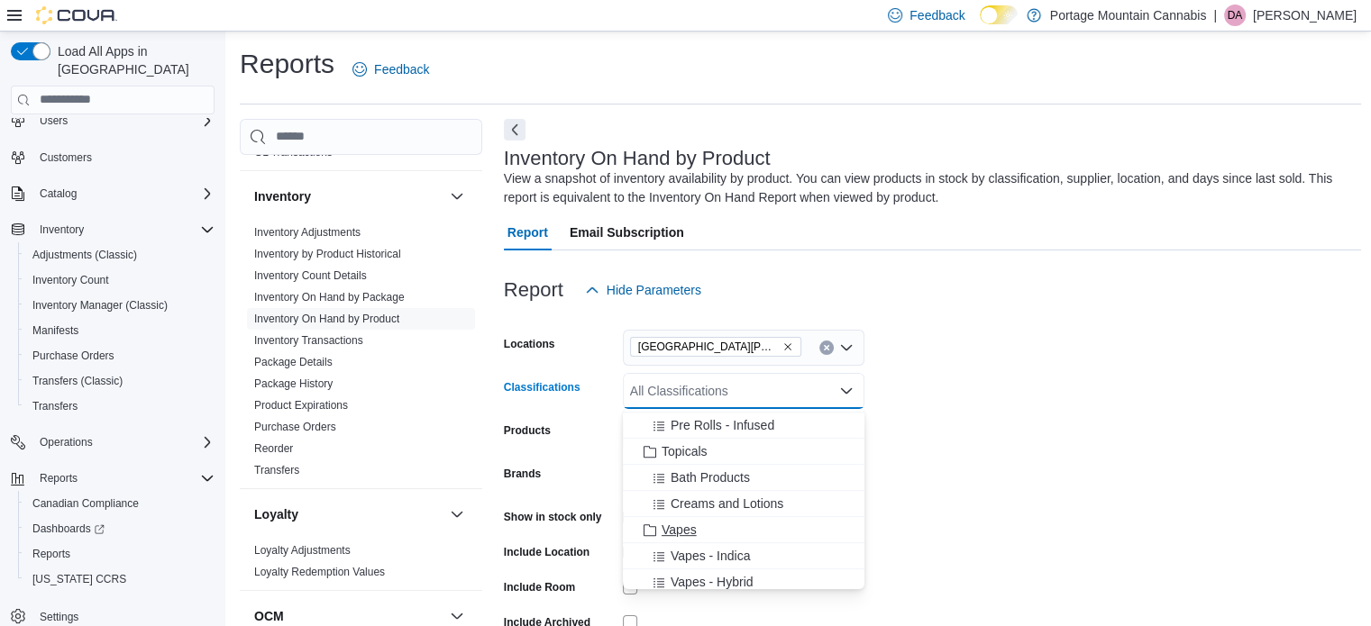
click at [674, 529] on span "Vapes" at bounding box center [678, 530] width 35 height 18
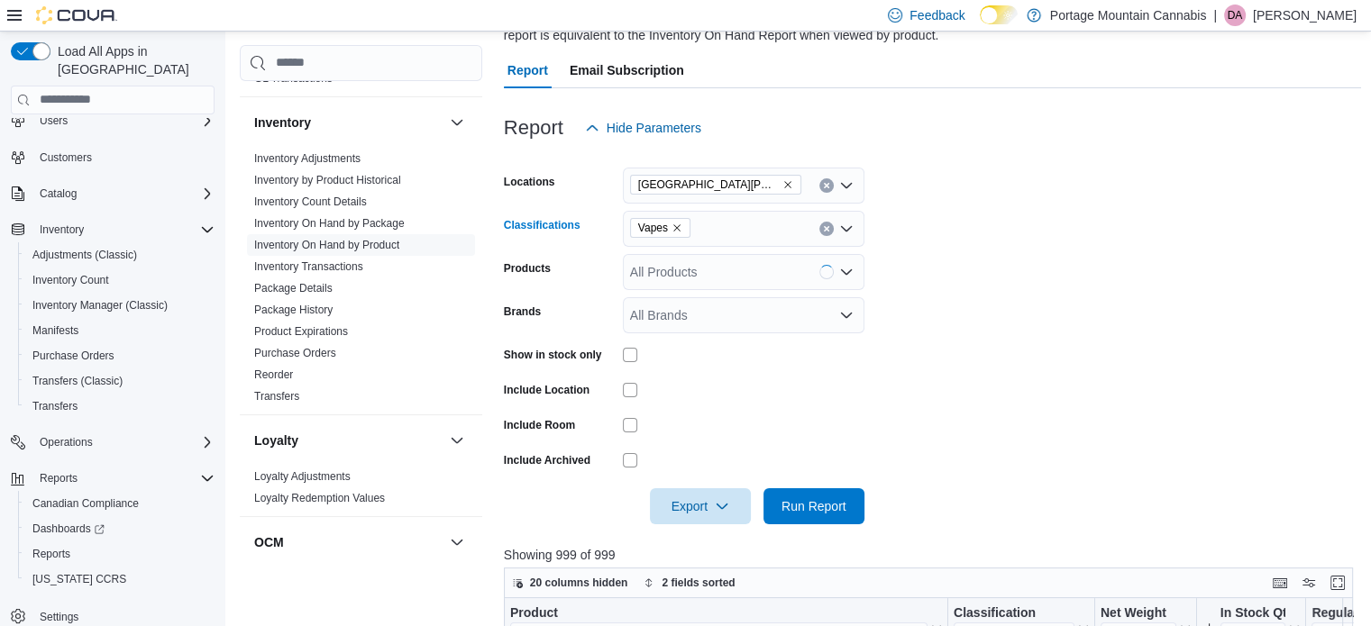
scroll to position [270, 0]
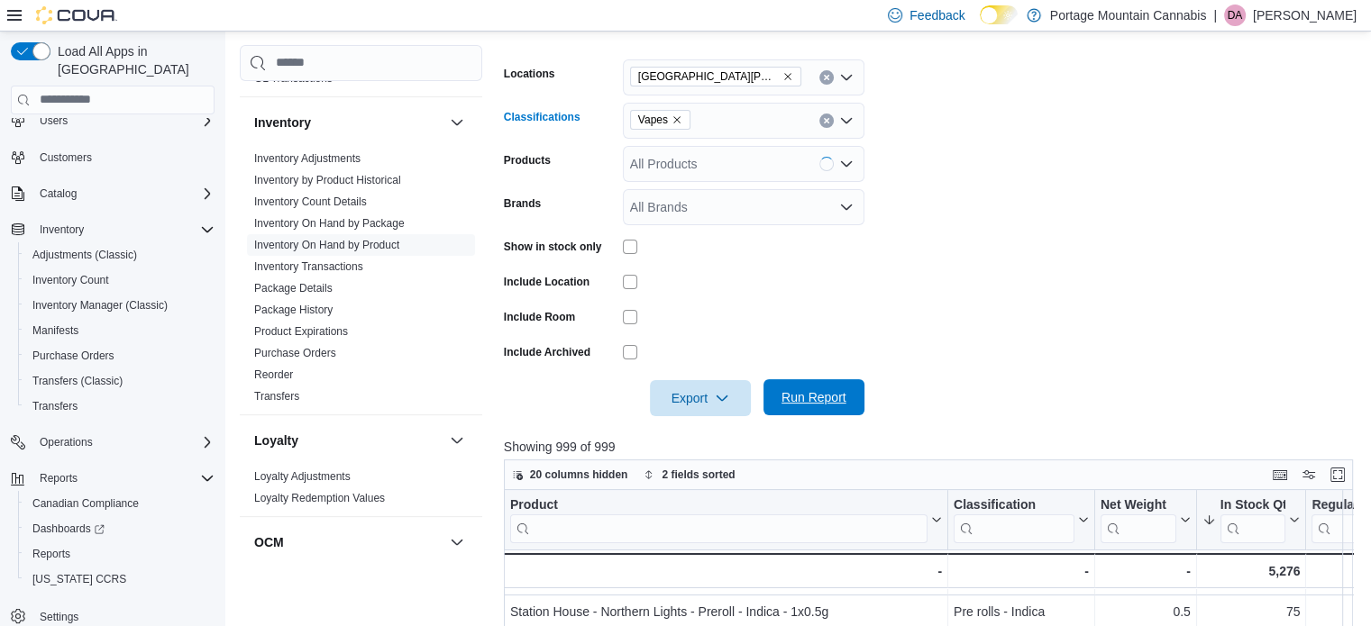
click at [829, 397] on span "Run Report" at bounding box center [813, 397] width 65 height 18
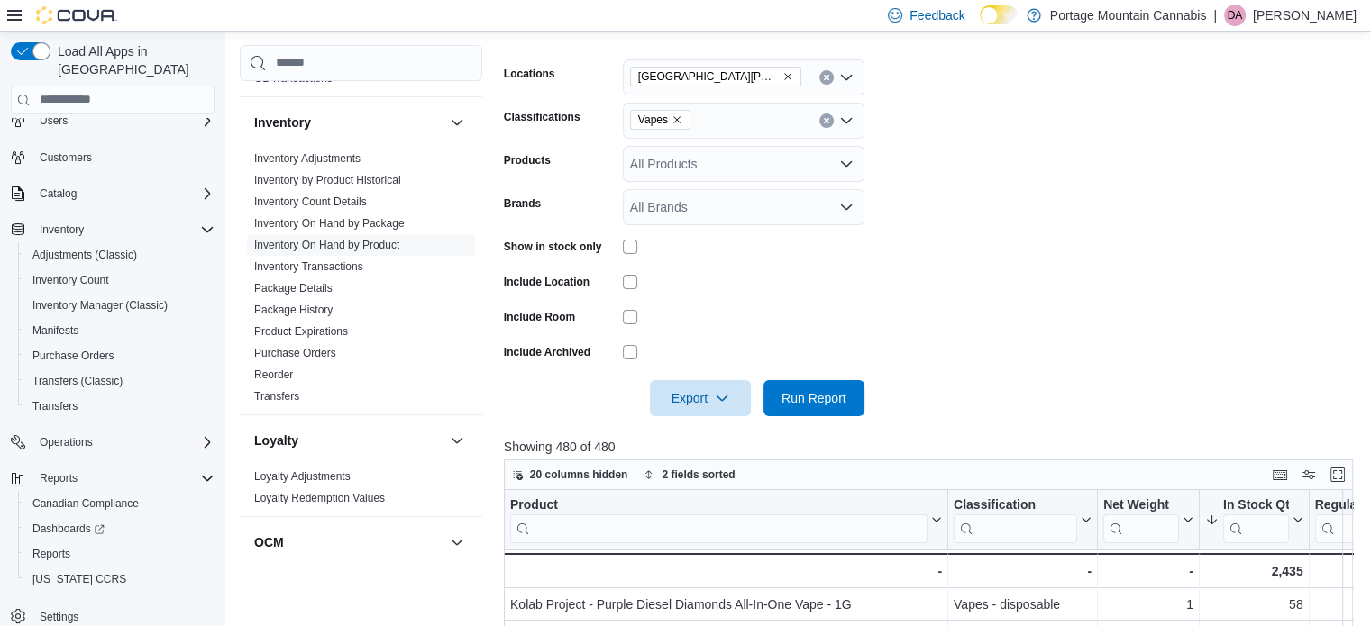
scroll to position [451, 0]
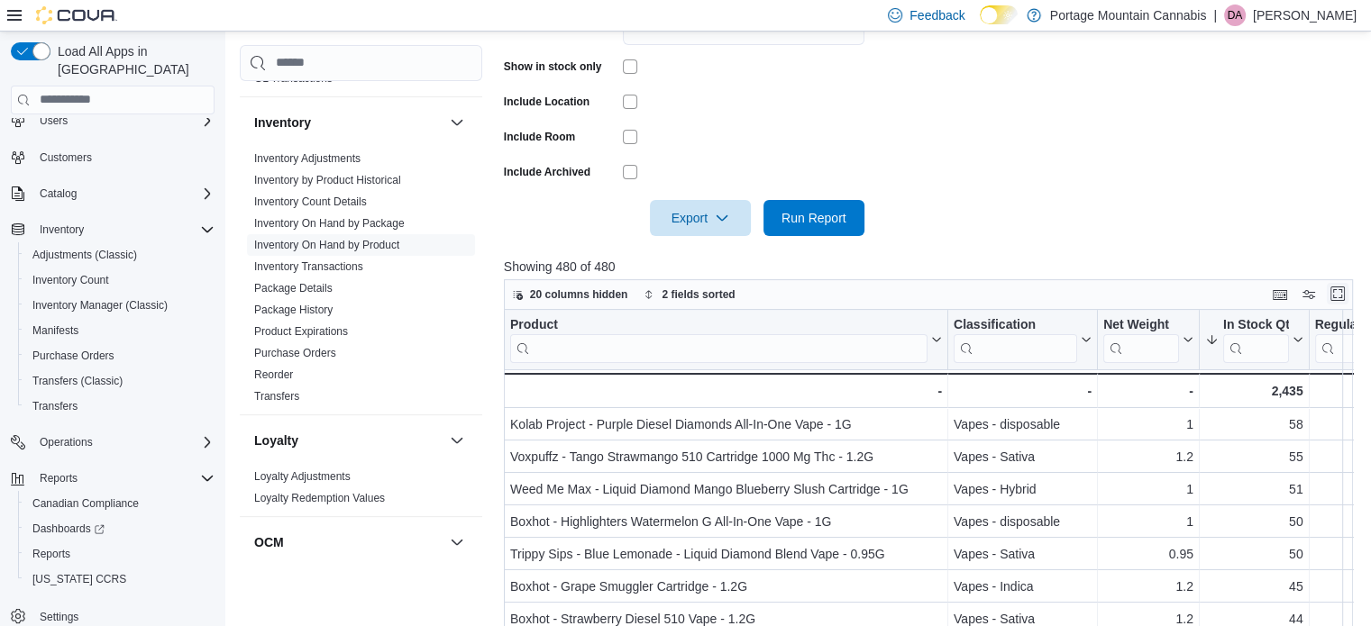
click at [1344, 289] on button "Enter fullscreen" at bounding box center [1337, 294] width 22 height 22
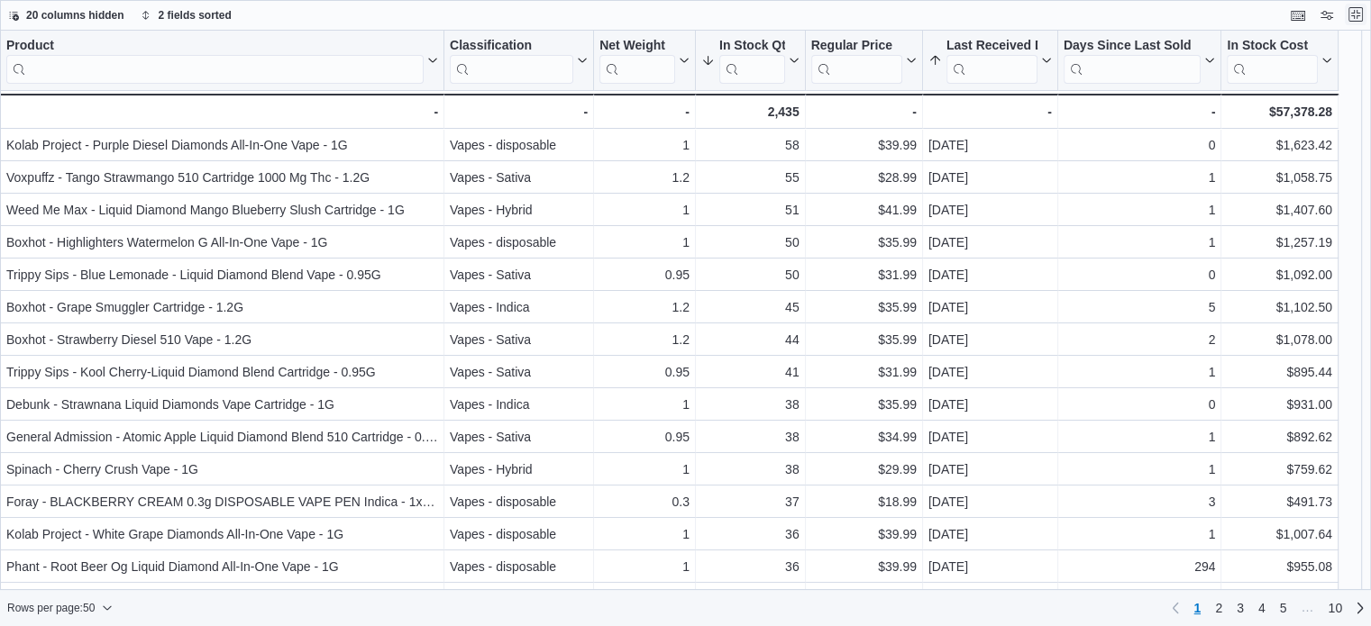
scroll to position [0, 0]
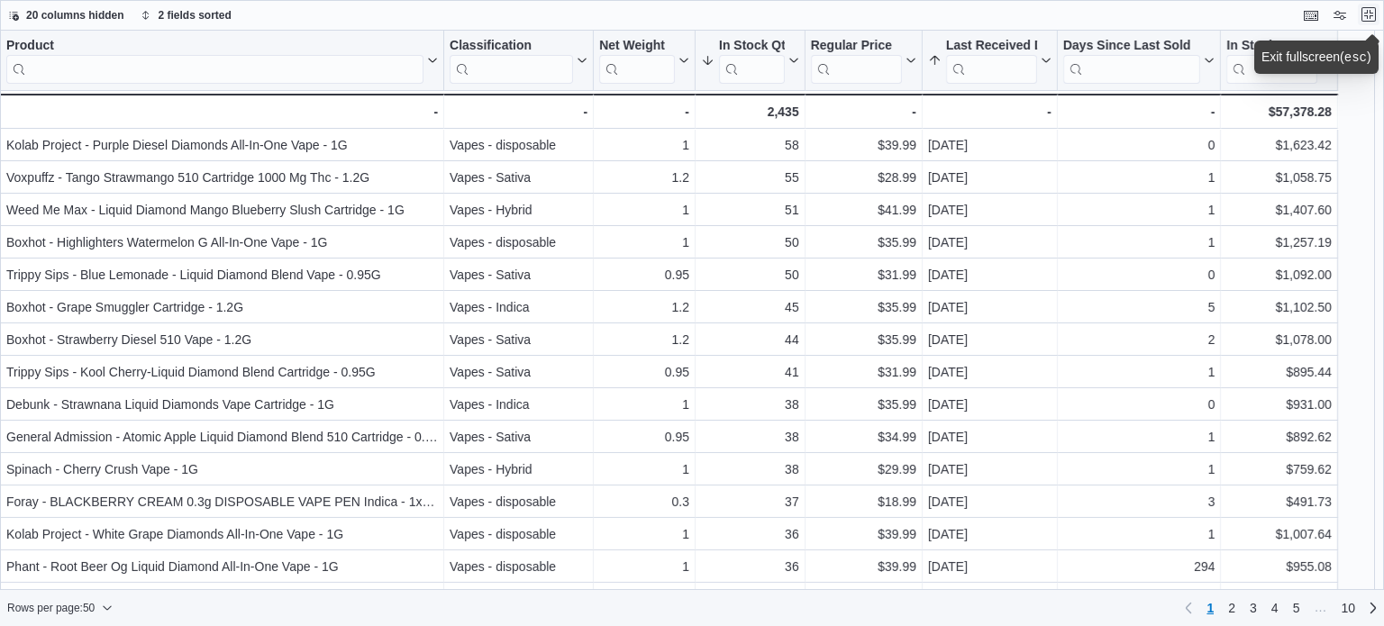
click at [1372, 17] on button "Exit fullscreen" at bounding box center [1369, 15] width 22 height 22
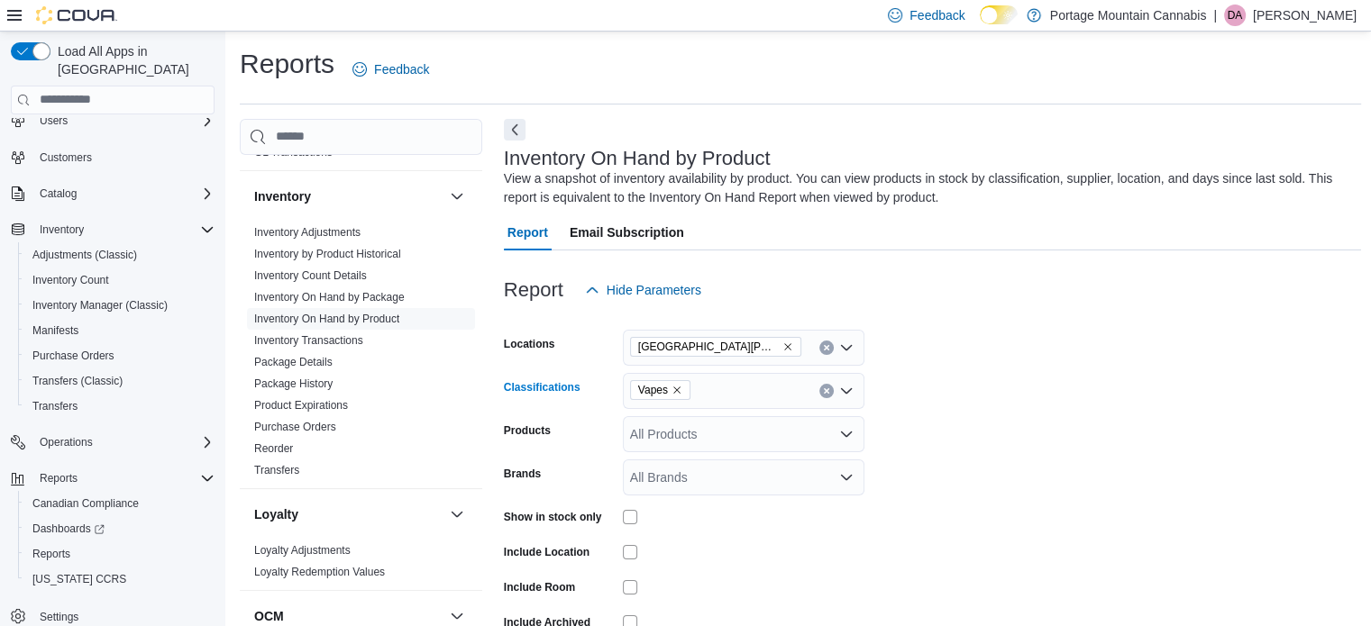
click at [678, 391] on icon "Remove Vapes from selection in this group" at bounding box center [676, 390] width 11 height 11
click at [1033, 430] on form "Locations [GEOGRAPHIC_DATA][PERSON_NAME] Classifications All Classifications Pr…" at bounding box center [933, 497] width 858 height 378
click at [850, 391] on icon "Open list of options" at bounding box center [846, 391] width 14 height 14
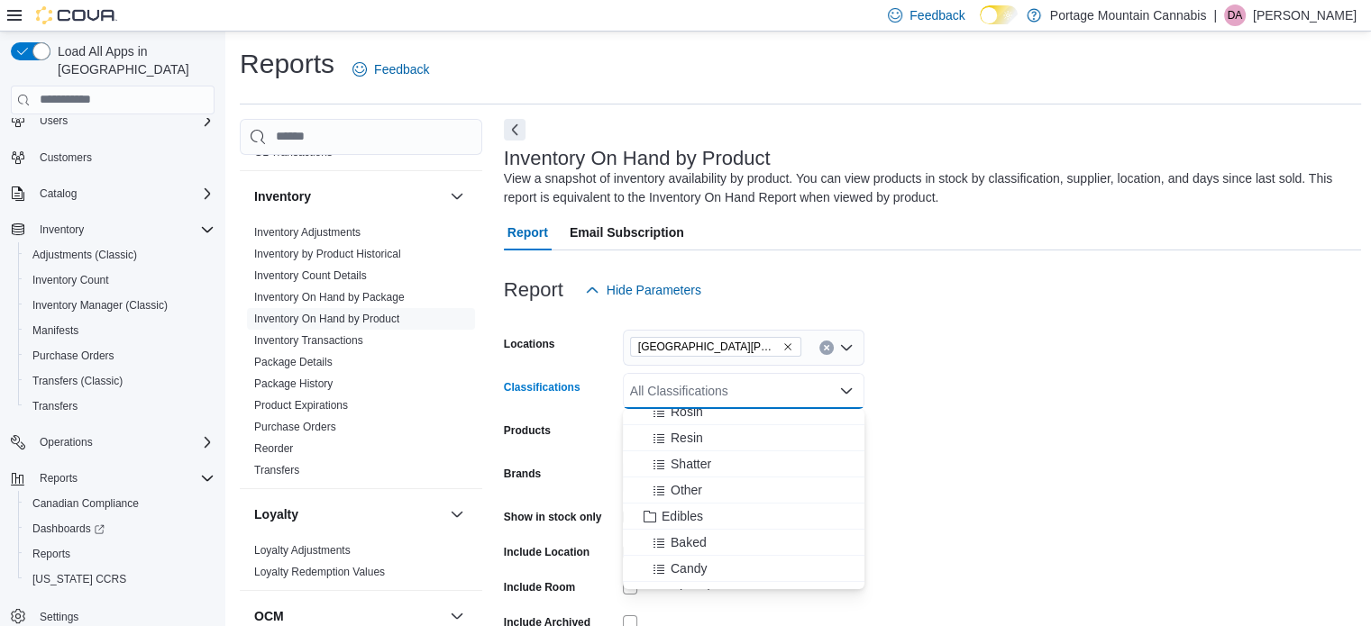
scroll to position [391, 0]
click at [684, 502] on span "Edibles" at bounding box center [681, 501] width 41 height 18
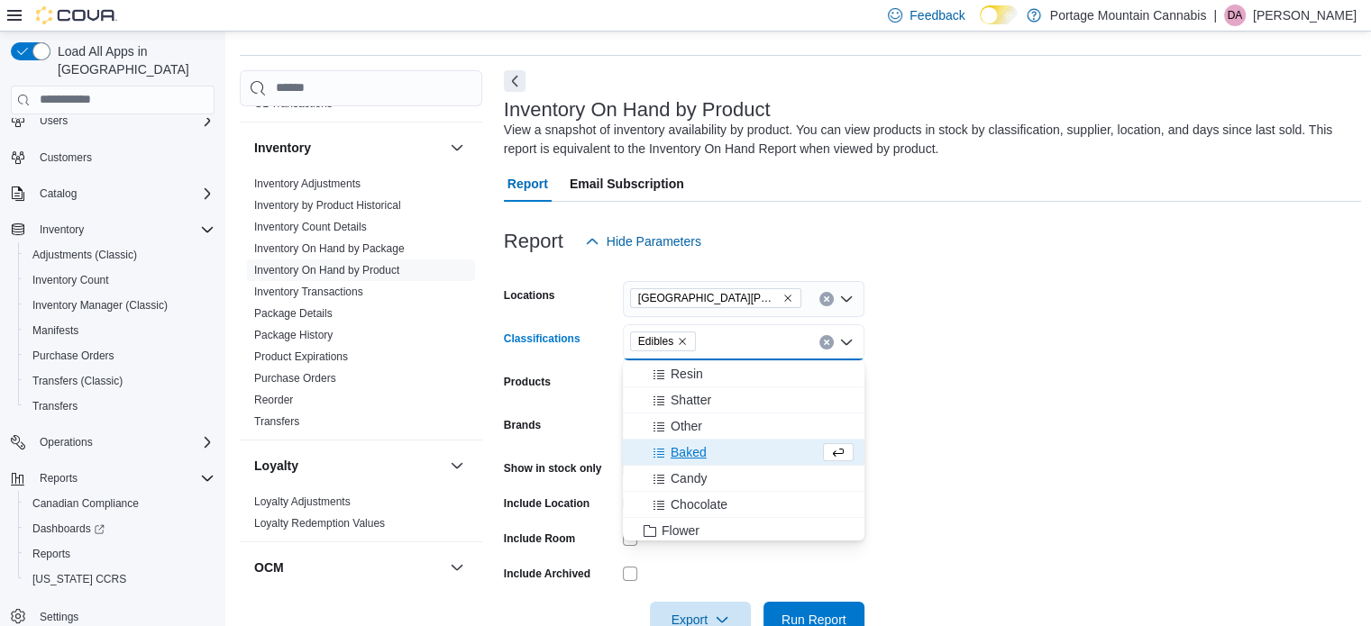
scroll to position [180, 0]
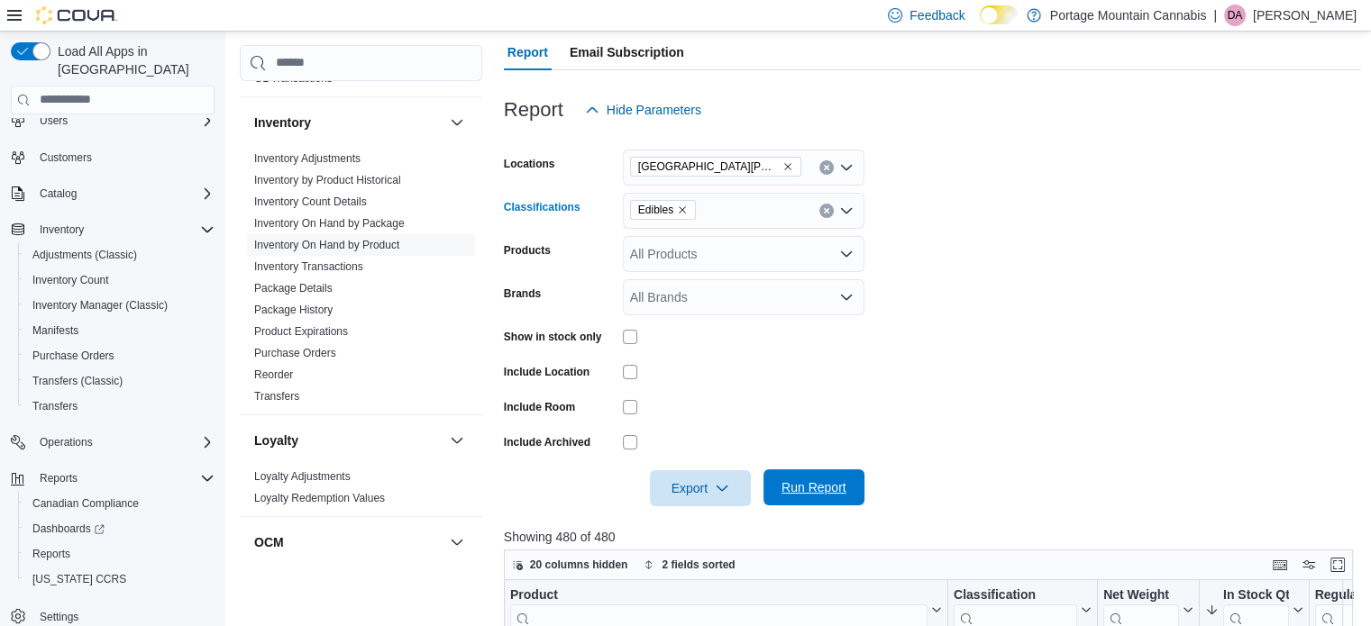
click at [821, 491] on span "Run Report" at bounding box center [813, 487] width 65 height 18
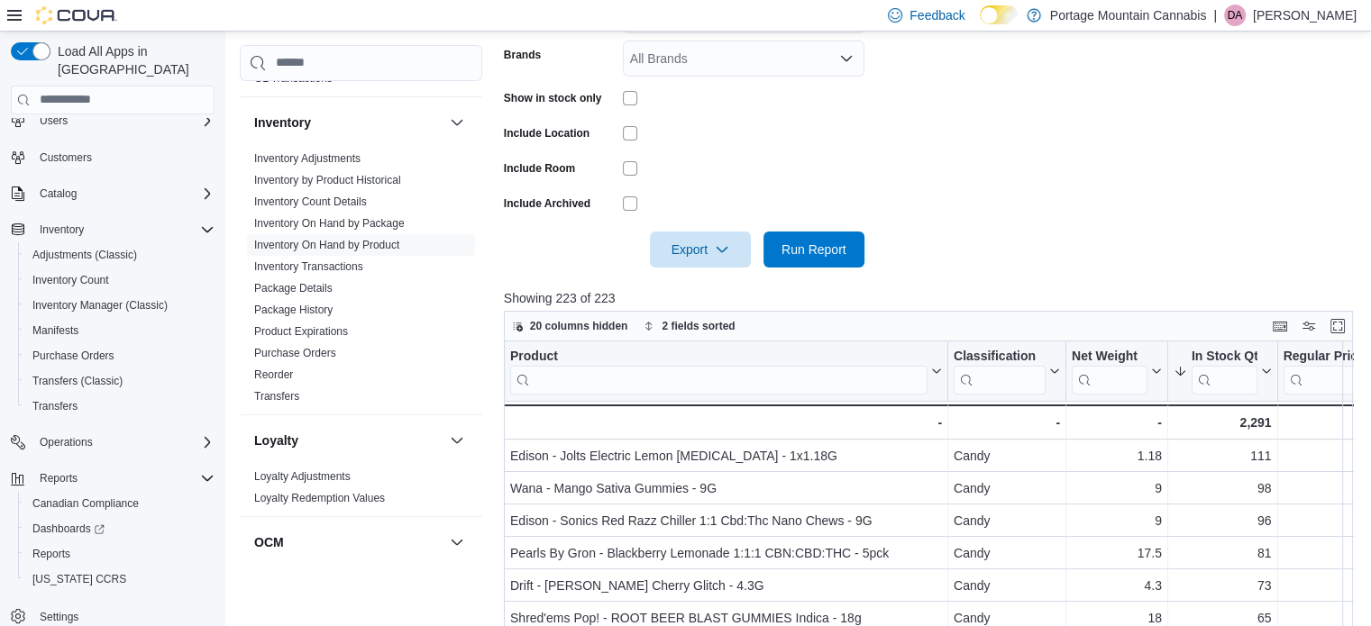
scroll to position [451, 0]
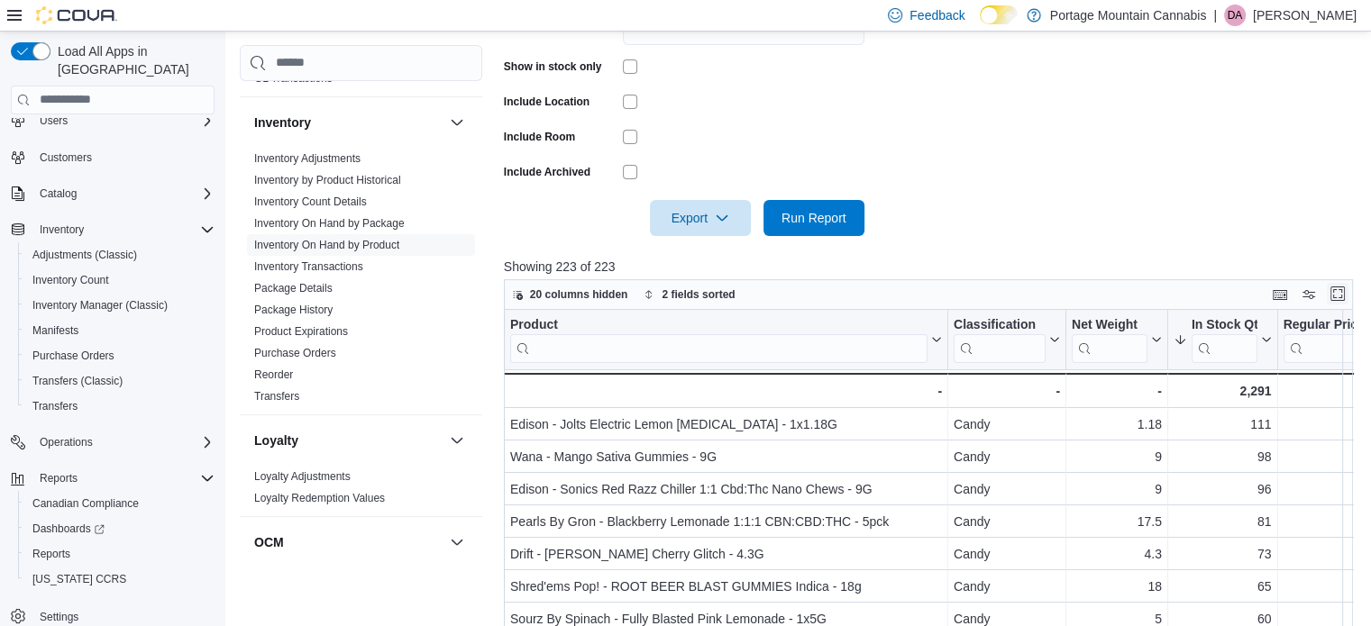
click at [1346, 298] on button "Enter fullscreen" at bounding box center [1337, 294] width 22 height 22
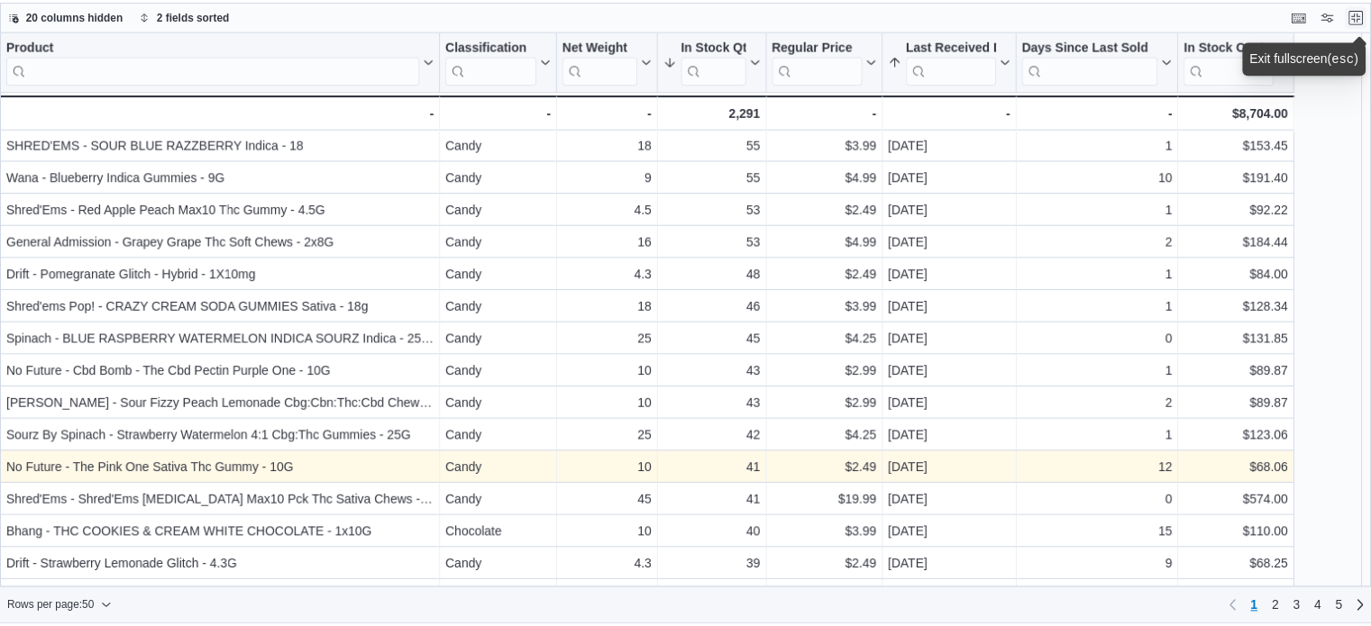
scroll to position [360, 0]
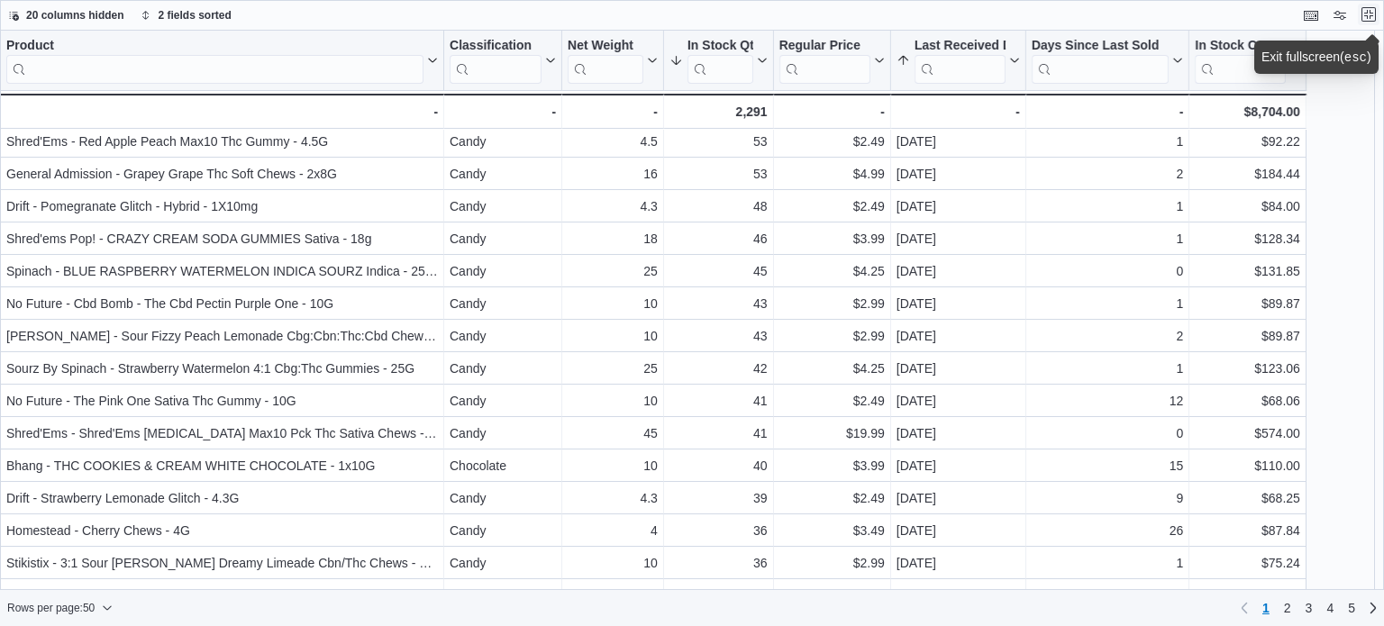
click at [1366, 17] on button "Exit fullscreen" at bounding box center [1369, 15] width 22 height 22
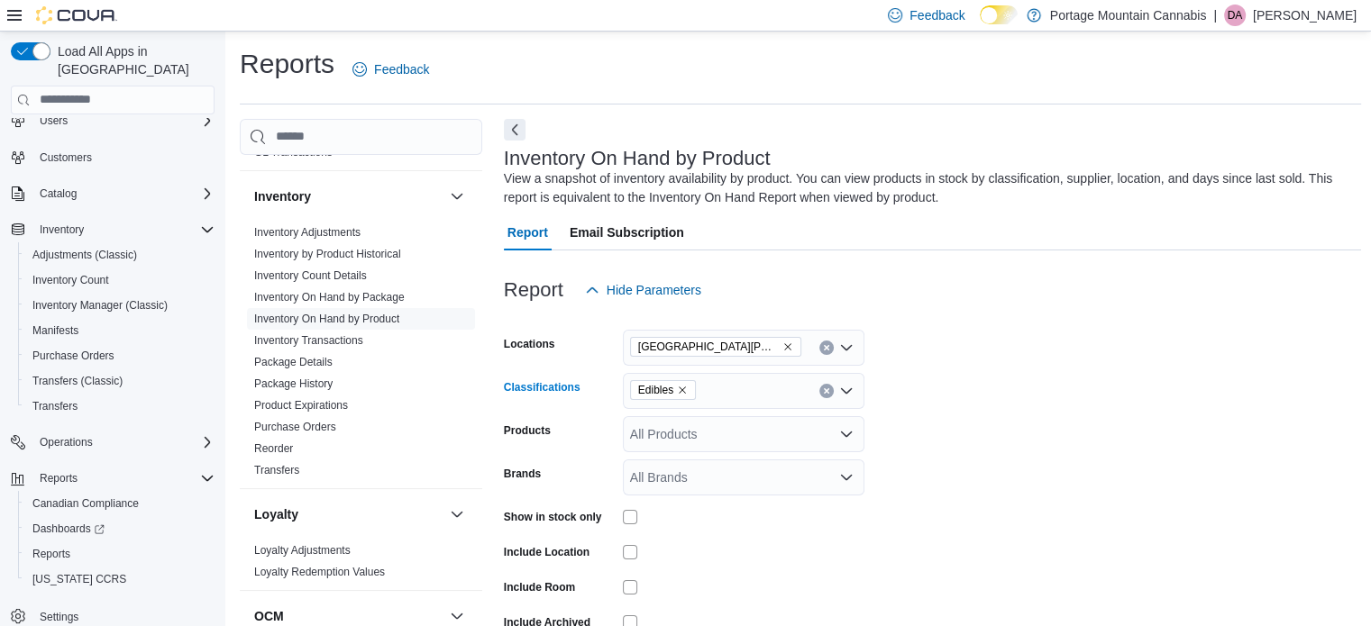
click at [685, 386] on icon "Remove Edibles from selection in this group" at bounding box center [682, 390] width 11 height 11
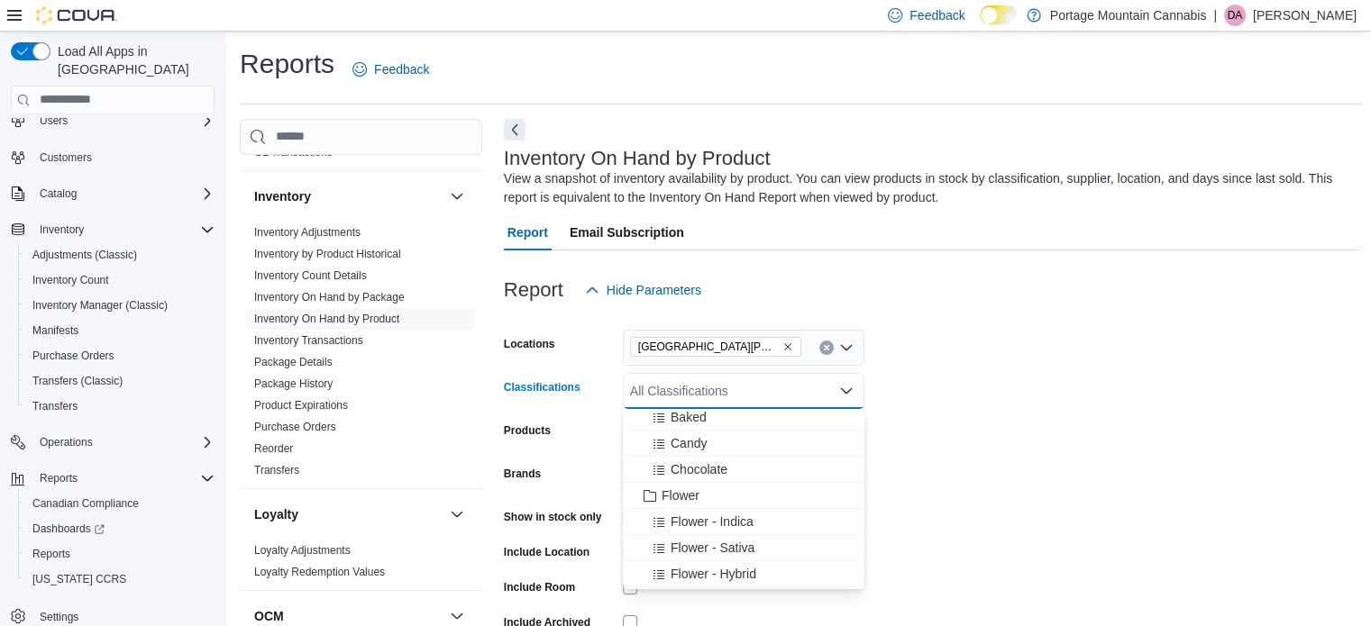
scroll to position [560, 0]
click at [677, 441] on span "Flower" at bounding box center [680, 437] width 38 height 18
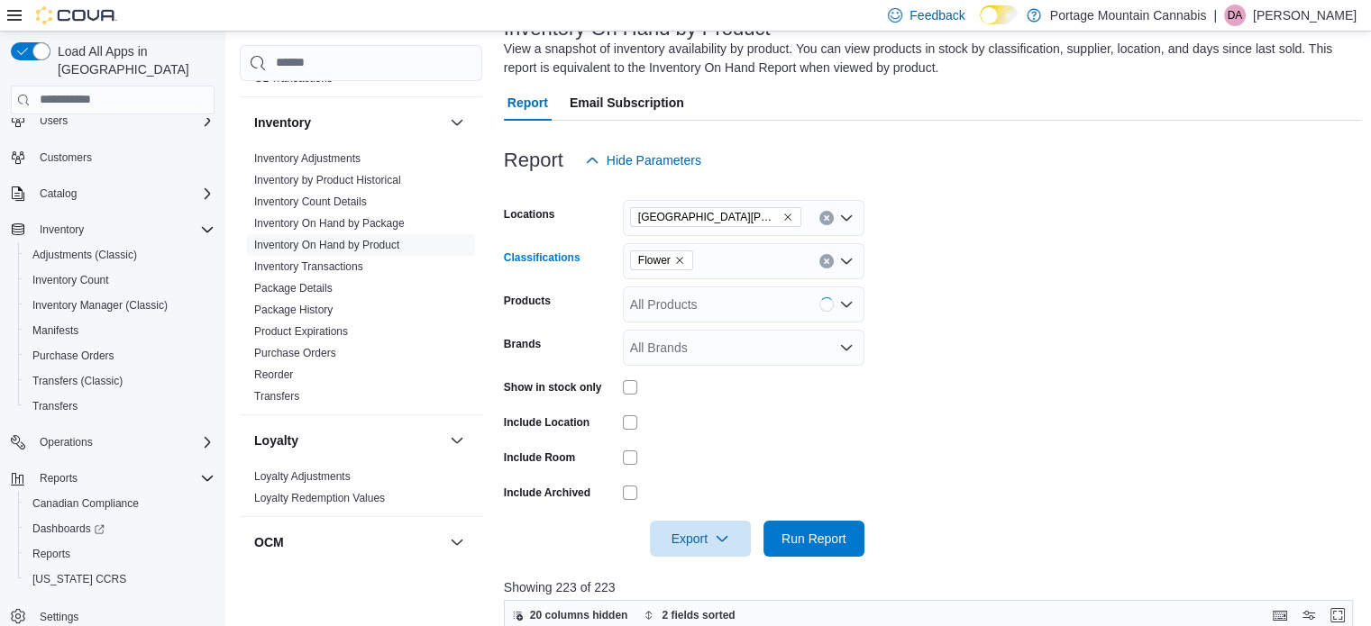
scroll to position [180, 0]
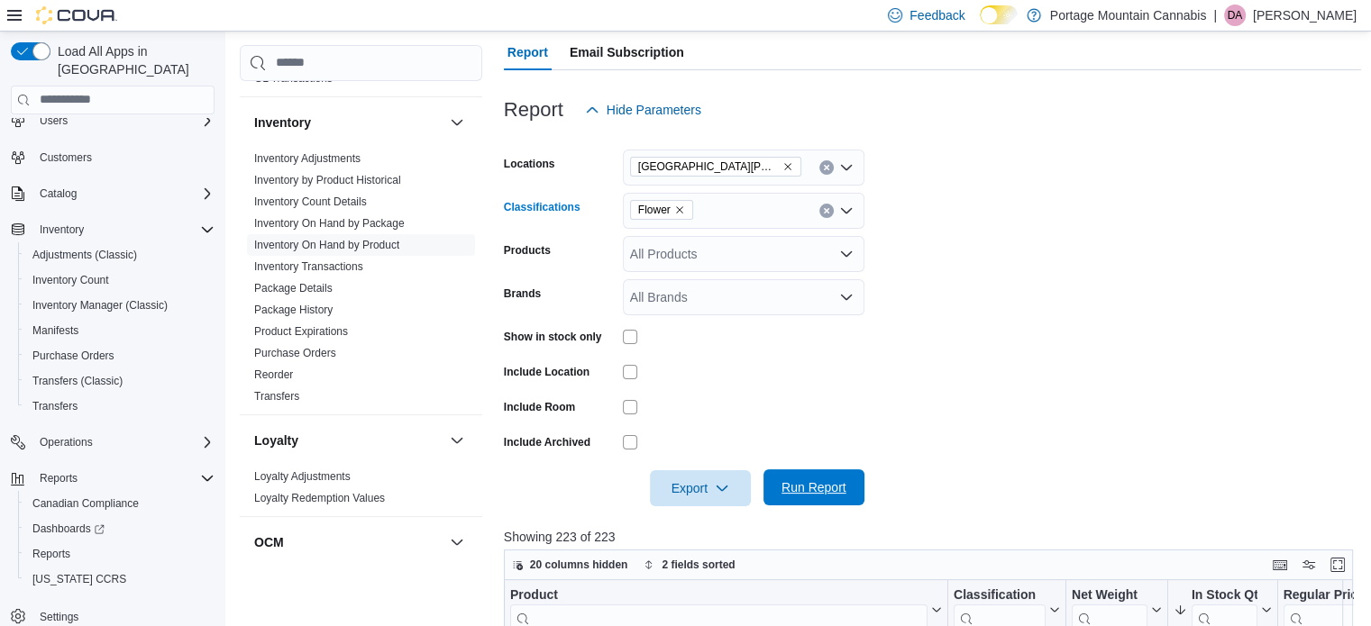
click at [797, 481] on span "Run Report" at bounding box center [813, 487] width 65 height 18
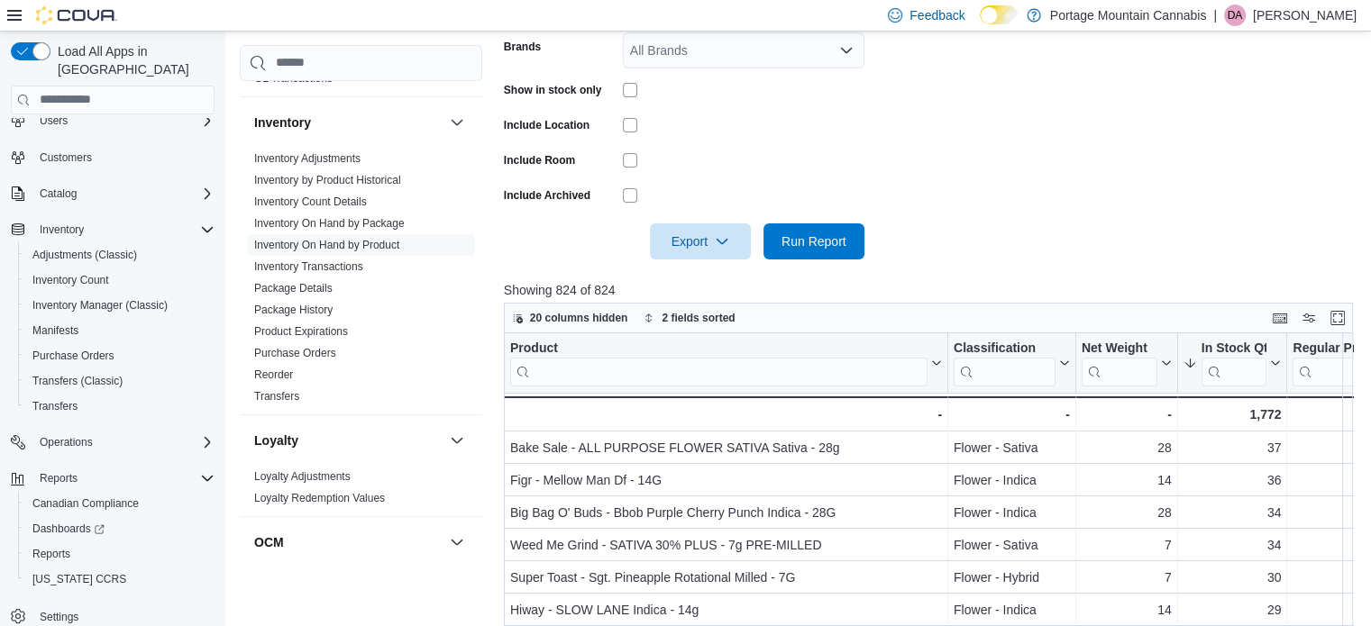
scroll to position [451, 0]
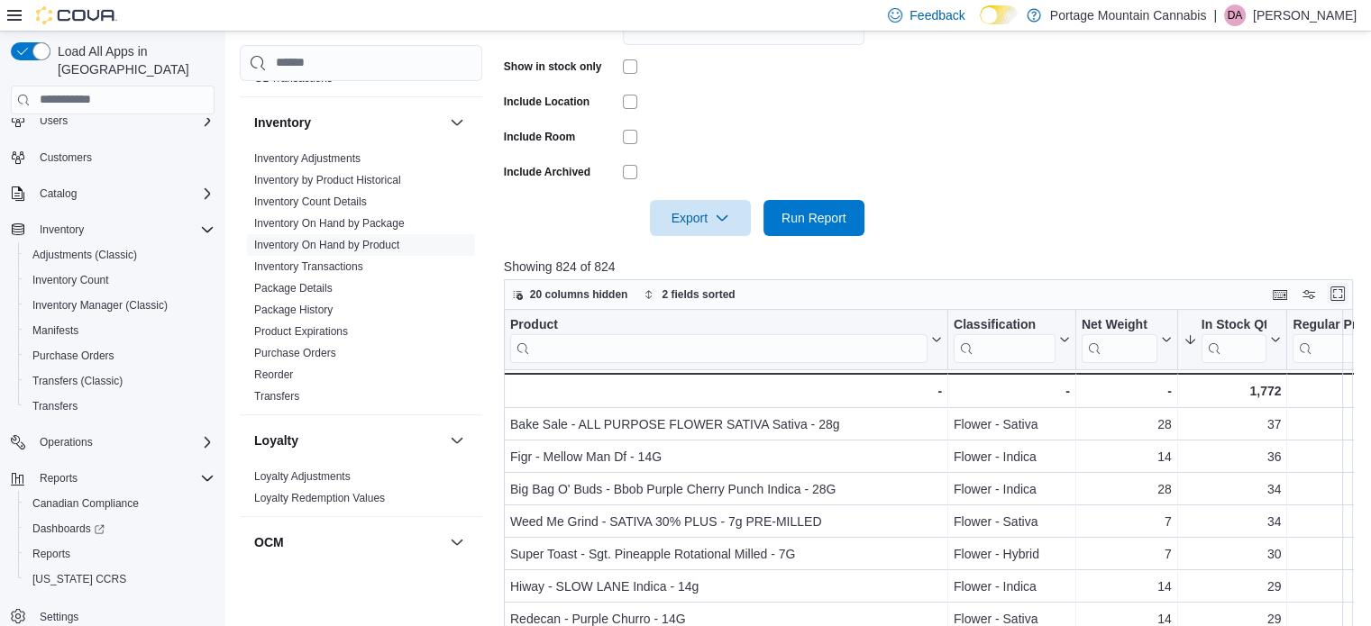
click at [1341, 288] on button "Enter fullscreen" at bounding box center [1337, 294] width 22 height 22
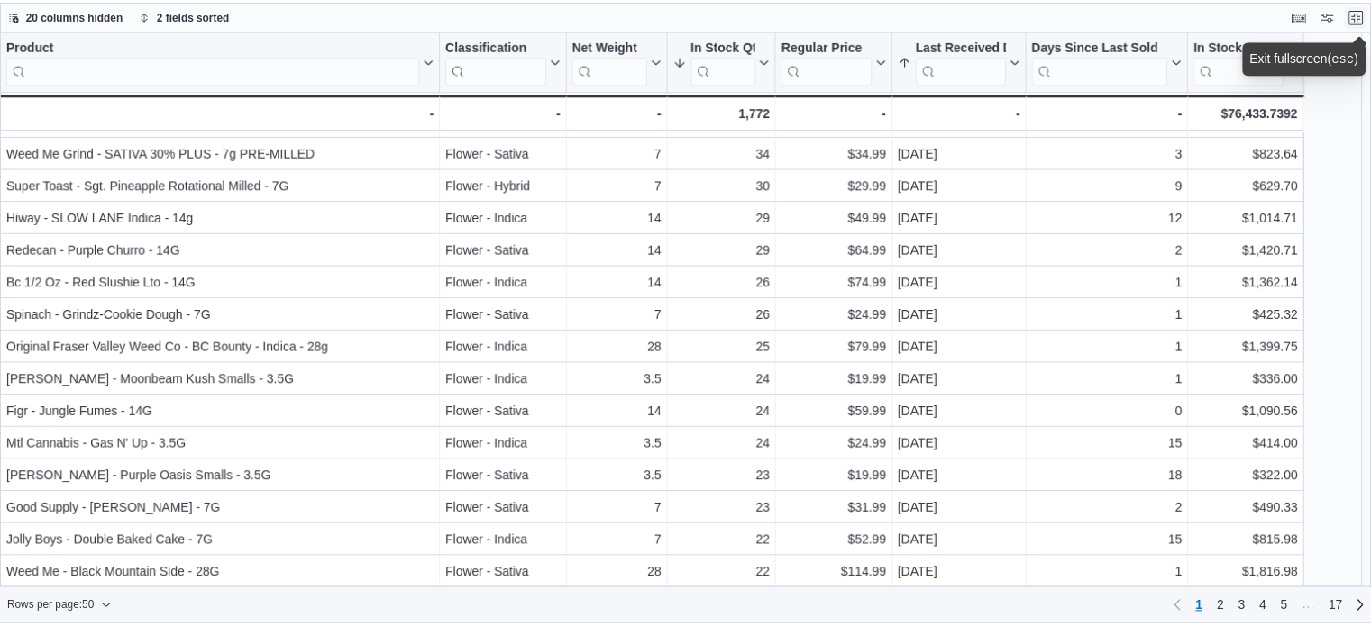
scroll to position [0, 0]
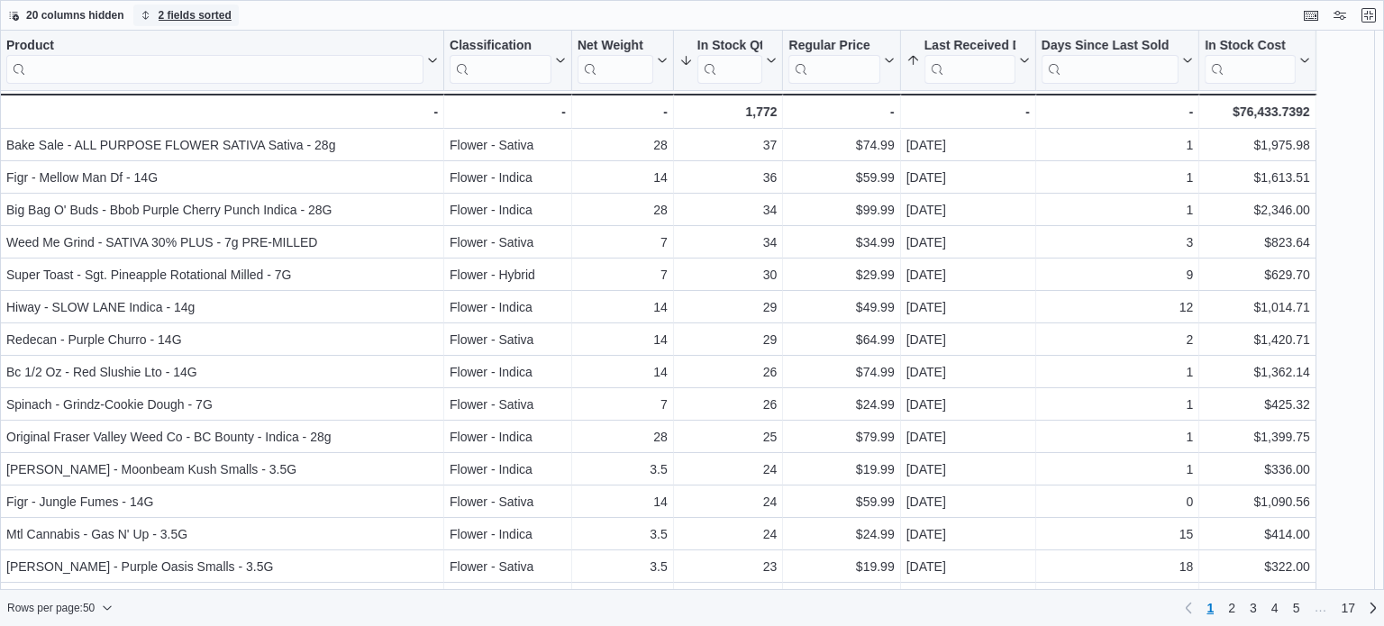
click at [194, 20] on span "2 fields sorted" at bounding box center [195, 15] width 73 height 14
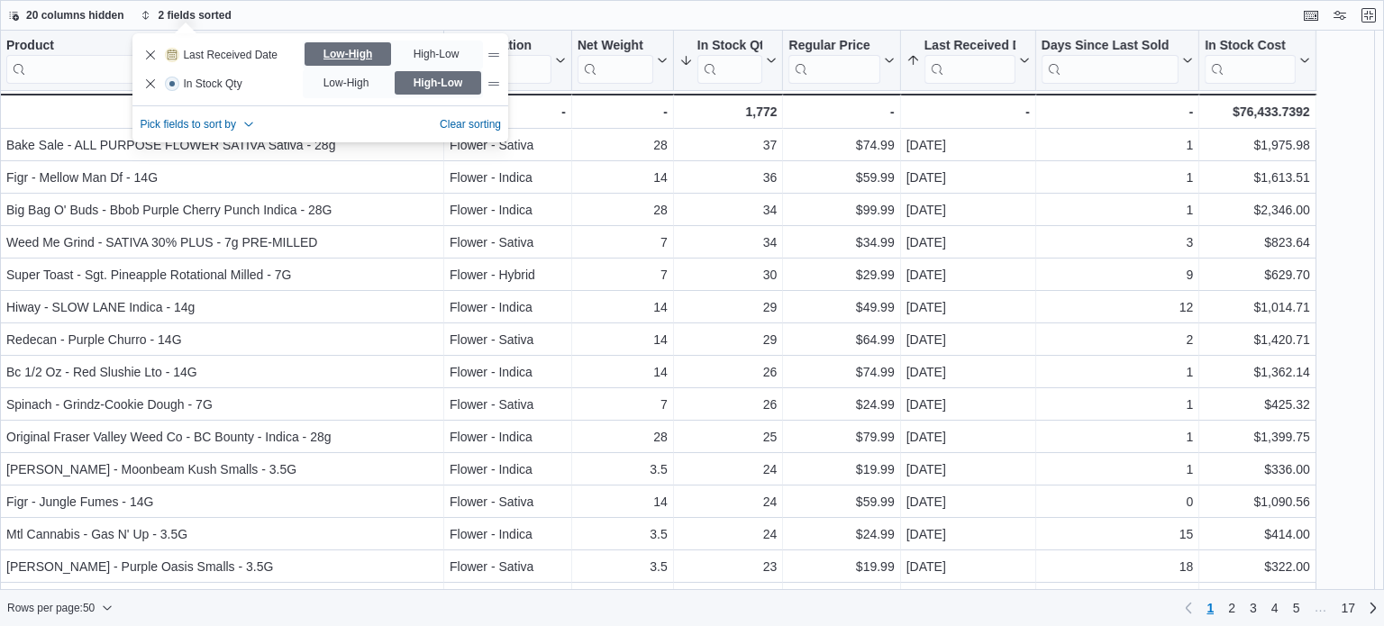
click at [342, 50] on span "Low-High" at bounding box center [348, 54] width 50 height 27
click at [155, 84] on button "Remove In Stock Qty from data grid sort" at bounding box center [151, 83] width 22 height 22
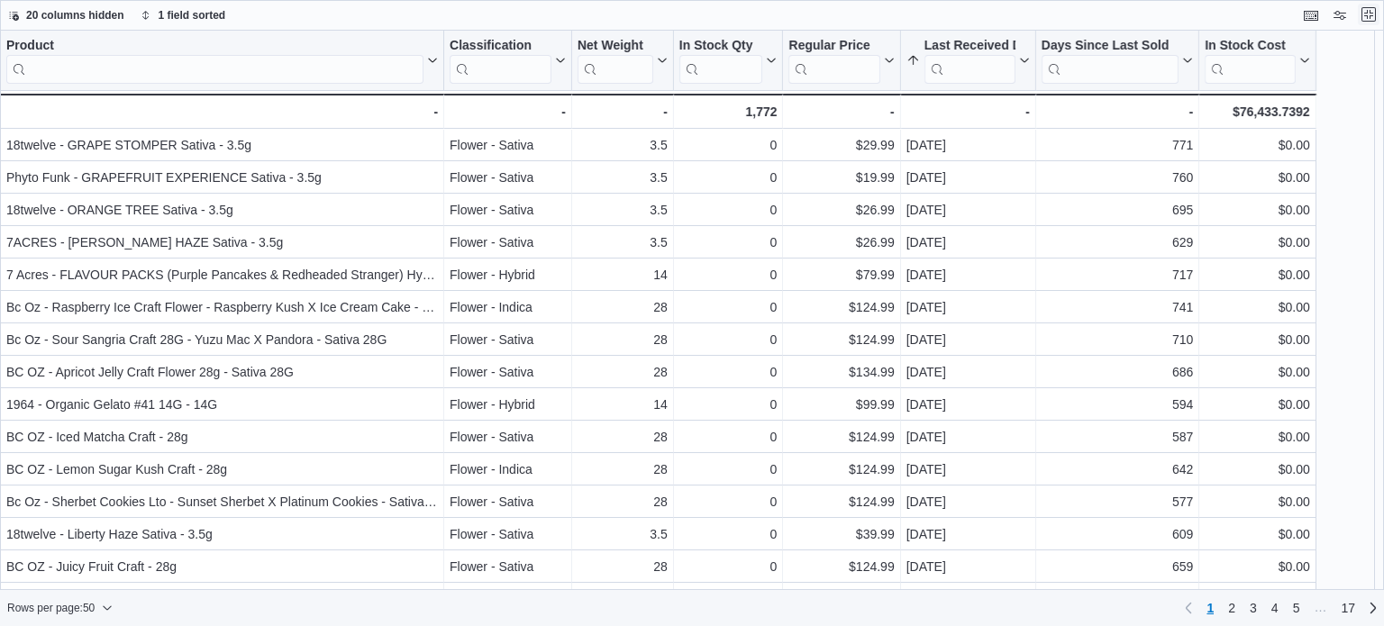
click at [1368, 14] on button "Exit fullscreen" at bounding box center [1369, 15] width 22 height 22
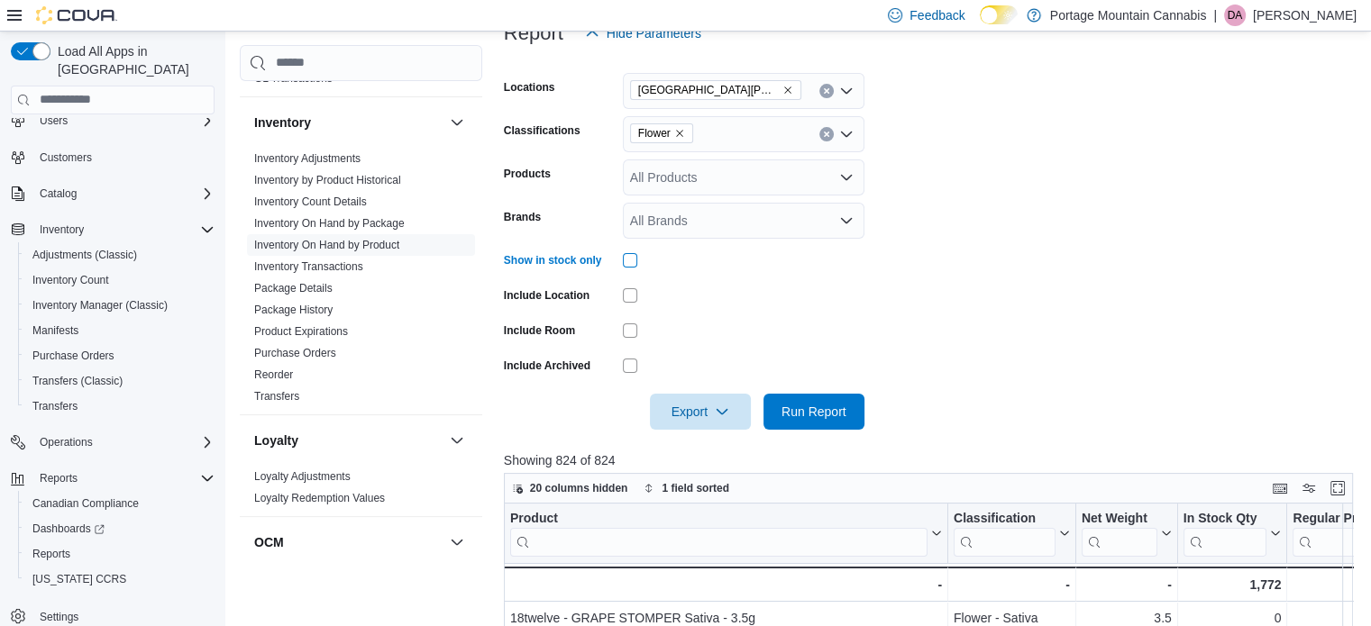
scroll to position [270, 0]
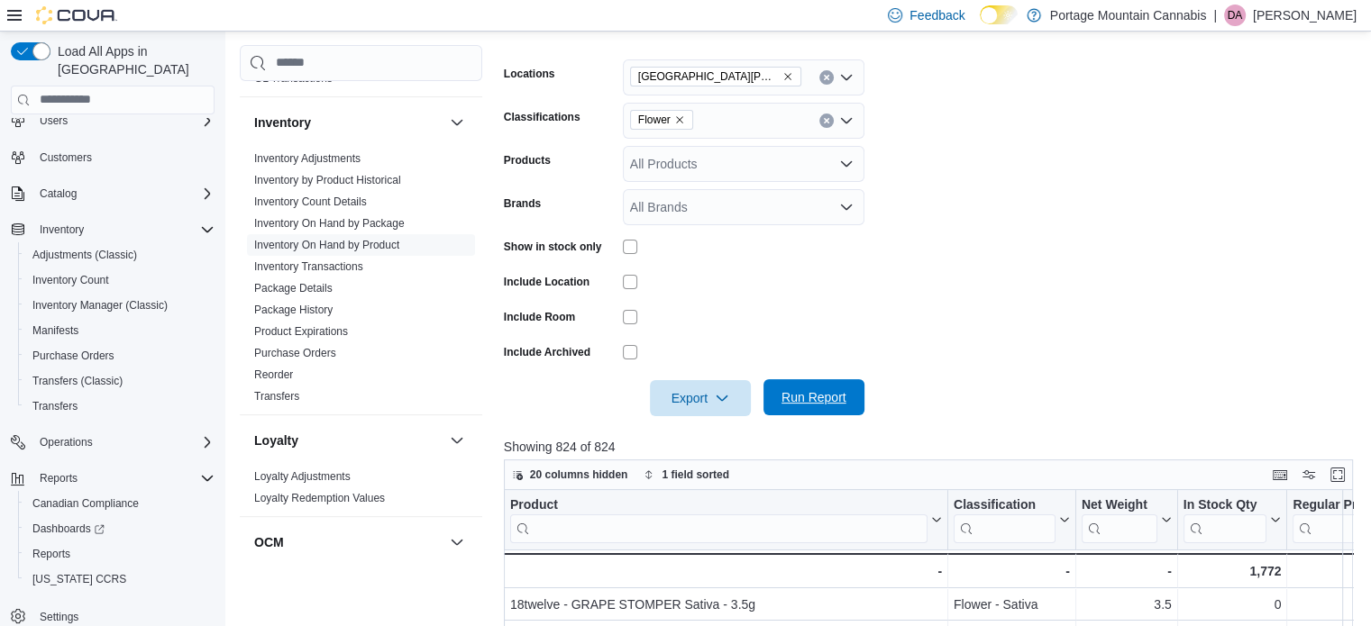
click at [818, 399] on span "Run Report" at bounding box center [813, 397] width 65 height 18
click at [1344, 475] on button "Enter fullscreen" at bounding box center [1337, 474] width 22 height 22
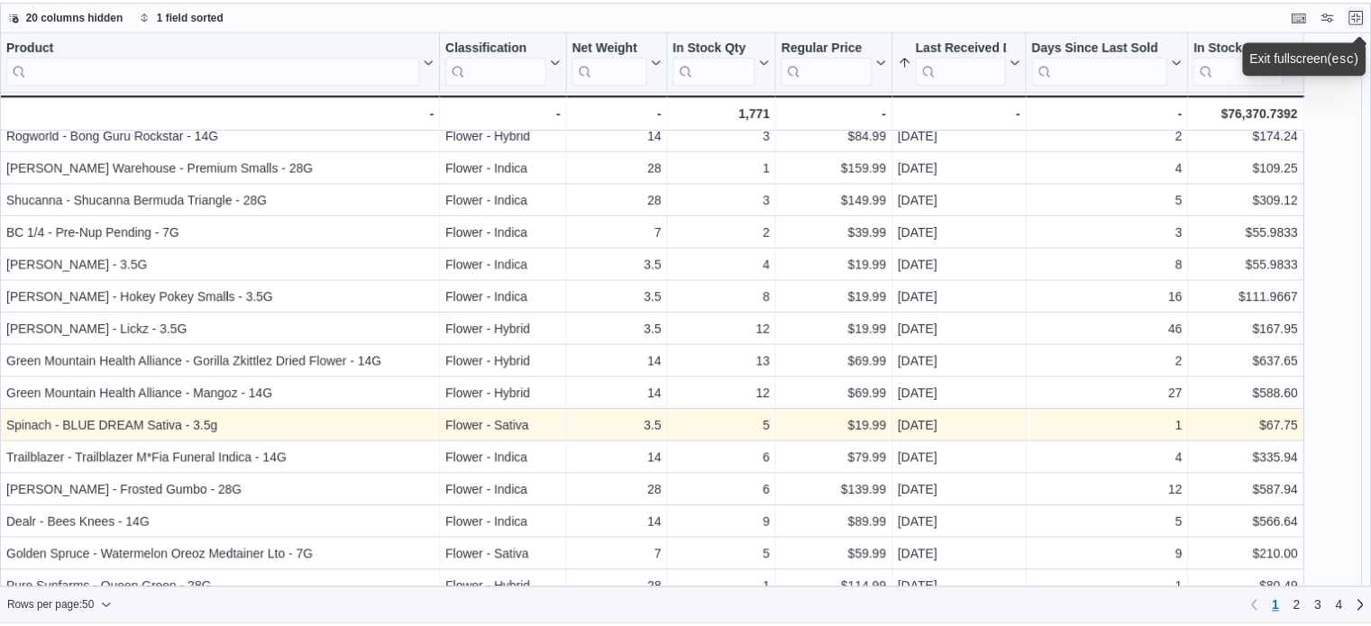
scroll to position [360, 0]
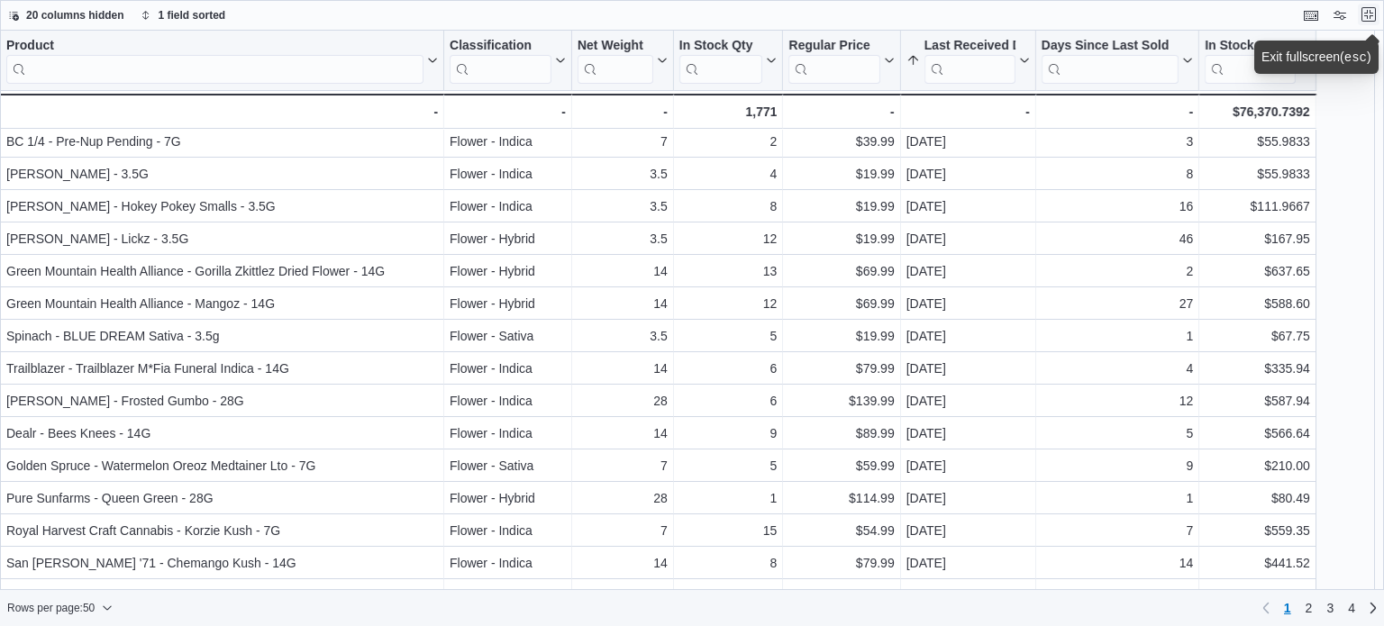
click at [1366, 14] on button "Exit fullscreen" at bounding box center [1369, 15] width 22 height 22
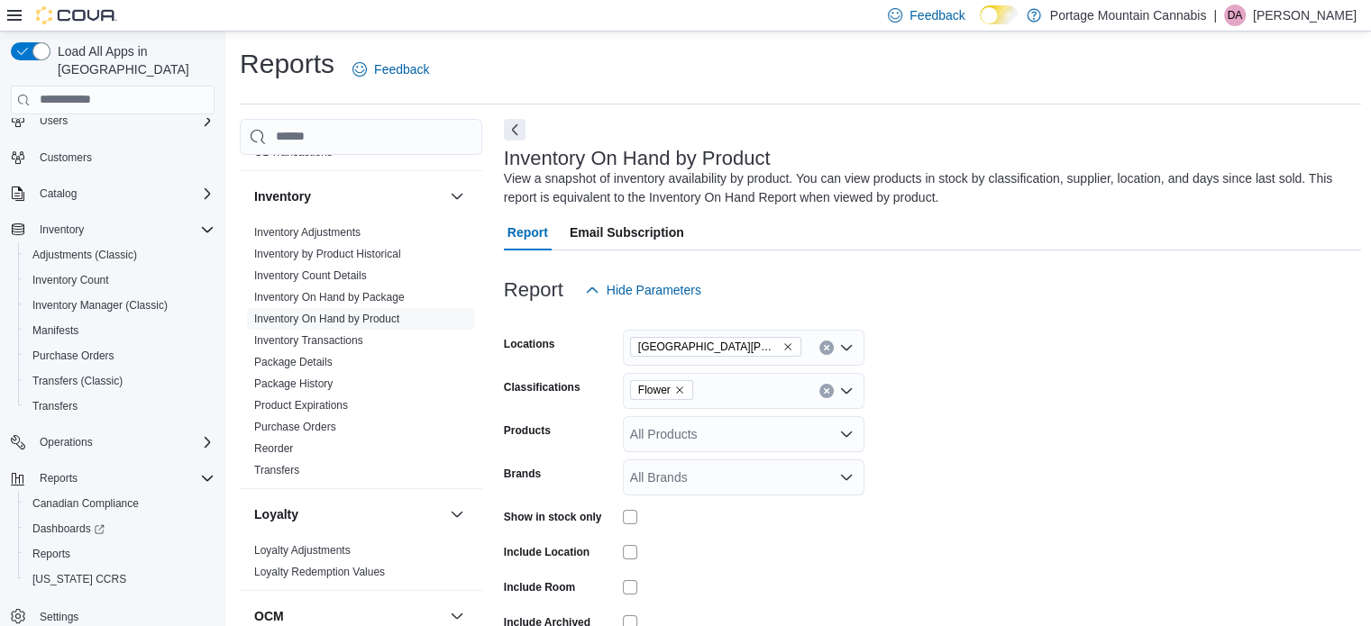
click at [678, 390] on icon "Remove Flower from selection in this group" at bounding box center [679, 390] width 11 height 11
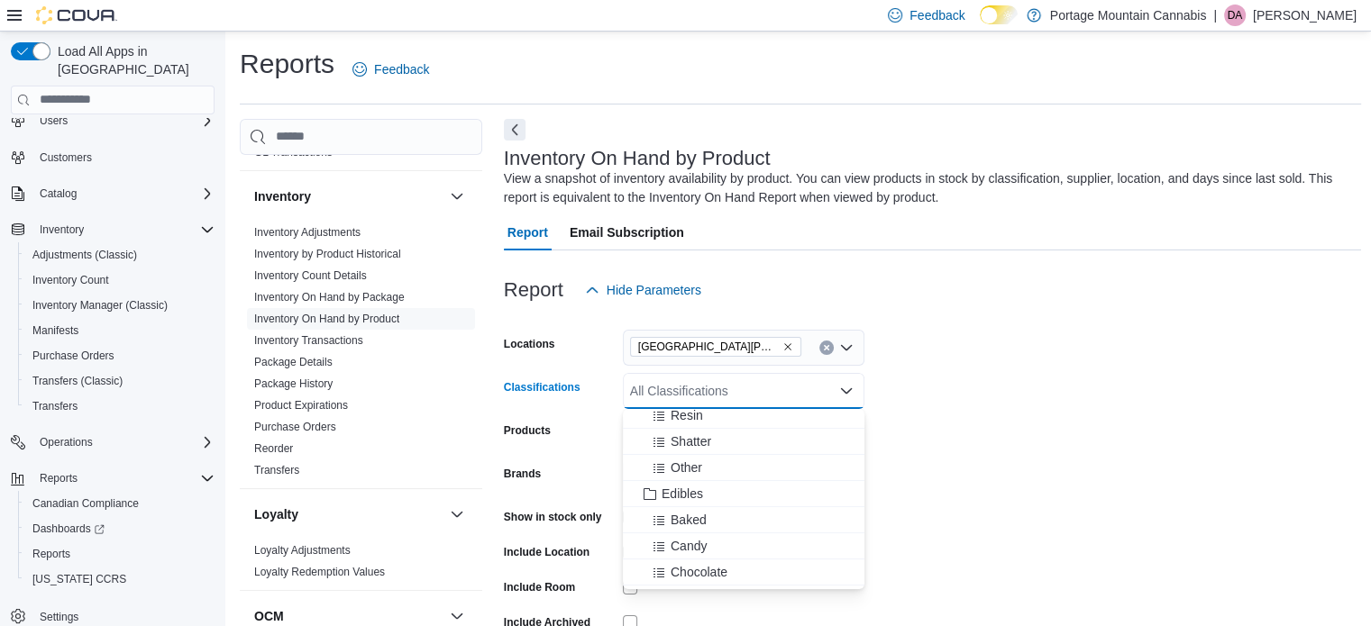
scroll to position [413, 0]
click at [684, 477] on span "Edibles" at bounding box center [681, 479] width 41 height 18
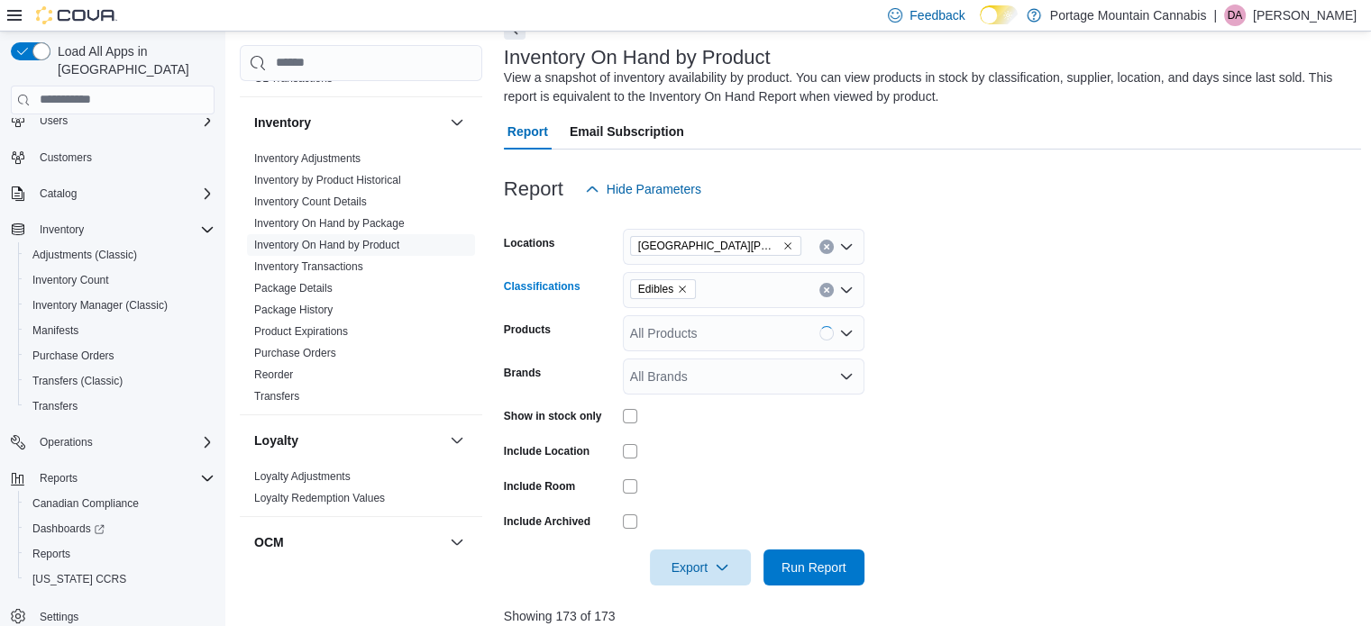
scroll to position [180, 0]
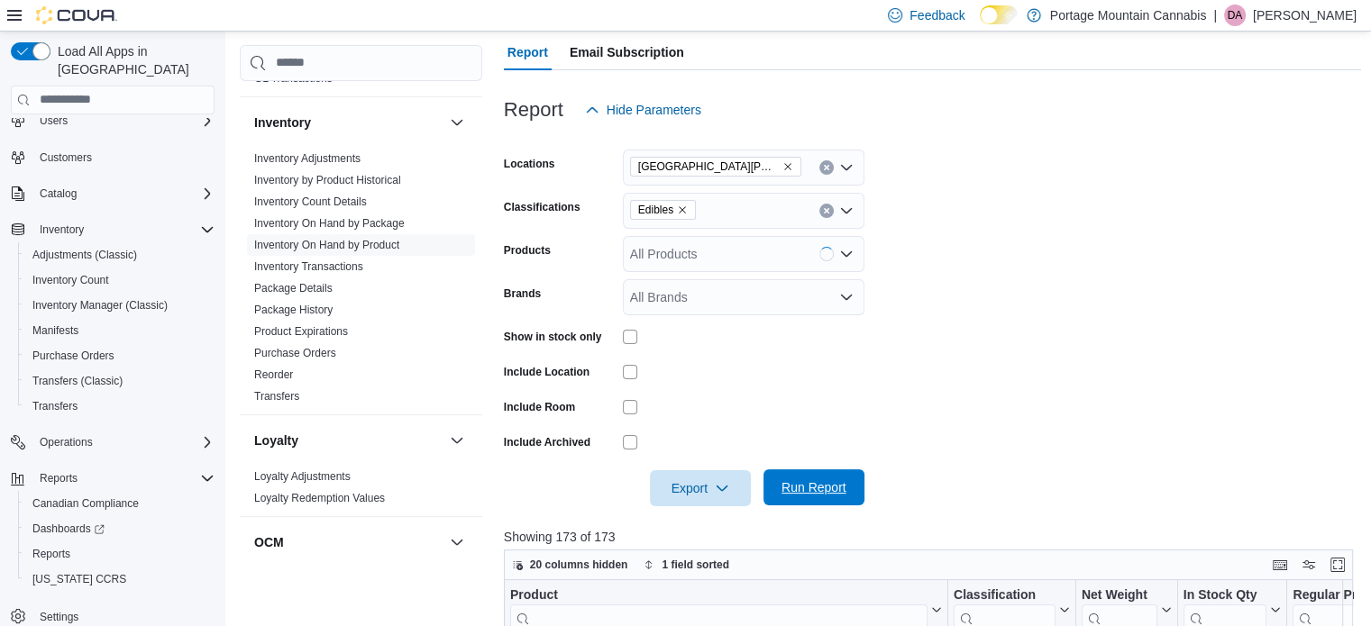
click at [831, 490] on span "Run Report" at bounding box center [813, 487] width 65 height 18
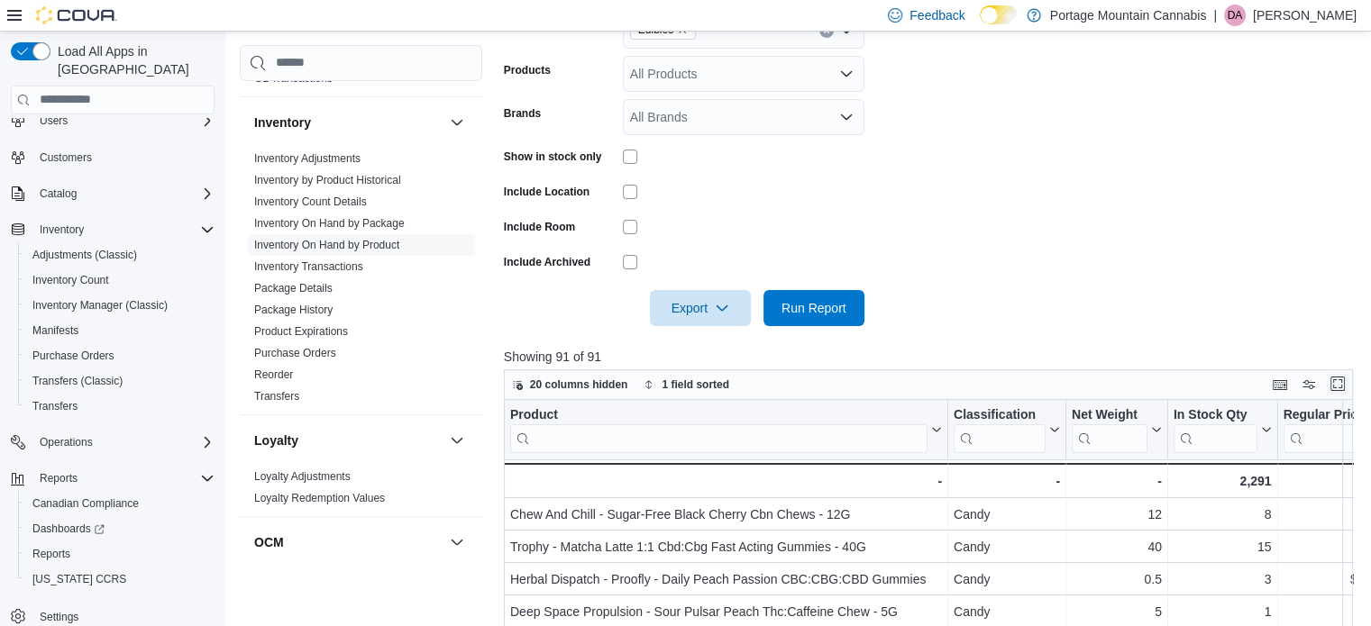
click at [1344, 378] on button "Enter fullscreen" at bounding box center [1337, 384] width 22 height 22
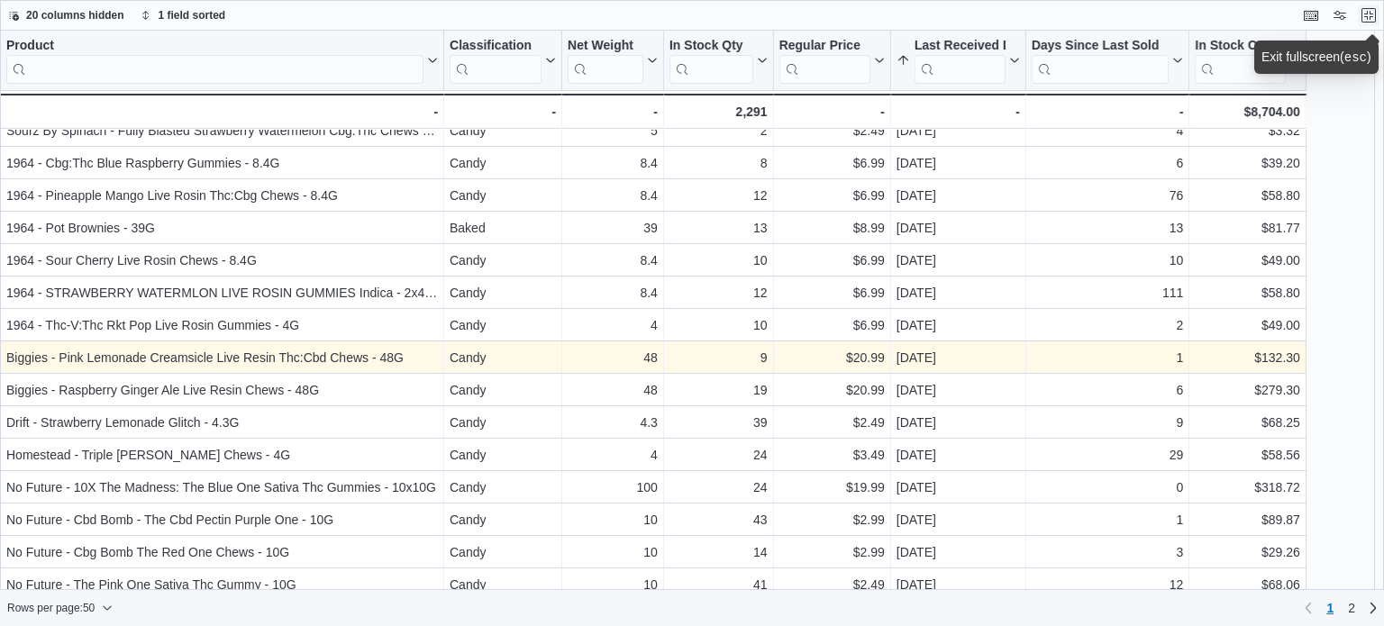
scroll to position [1161, 0]
